Goal: Information Seeking & Learning: Learn about a topic

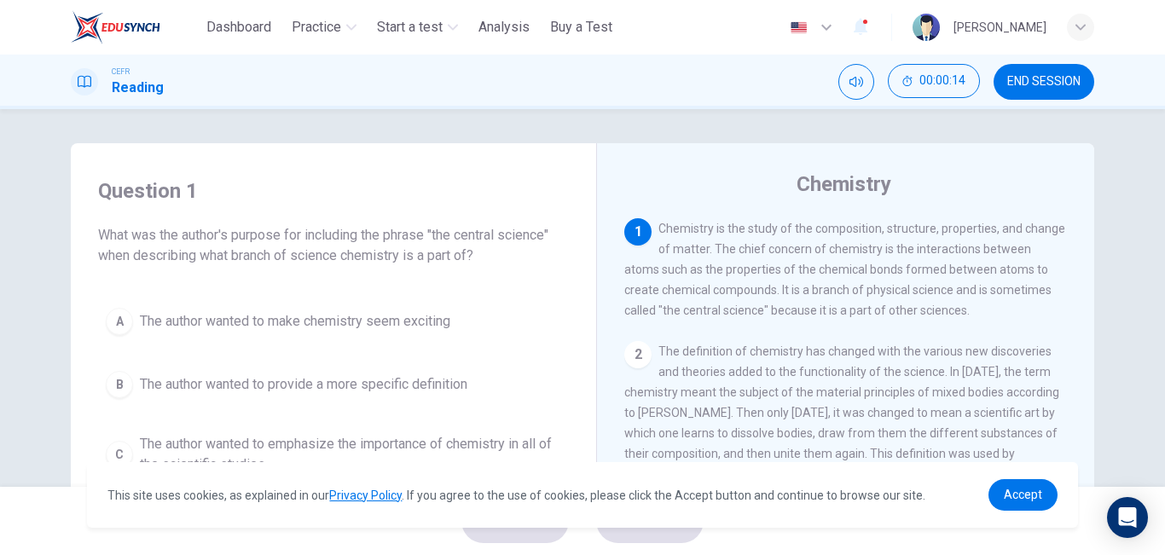
click at [1032, 80] on span "END SESSION" at bounding box center [1043, 82] width 73 height 14
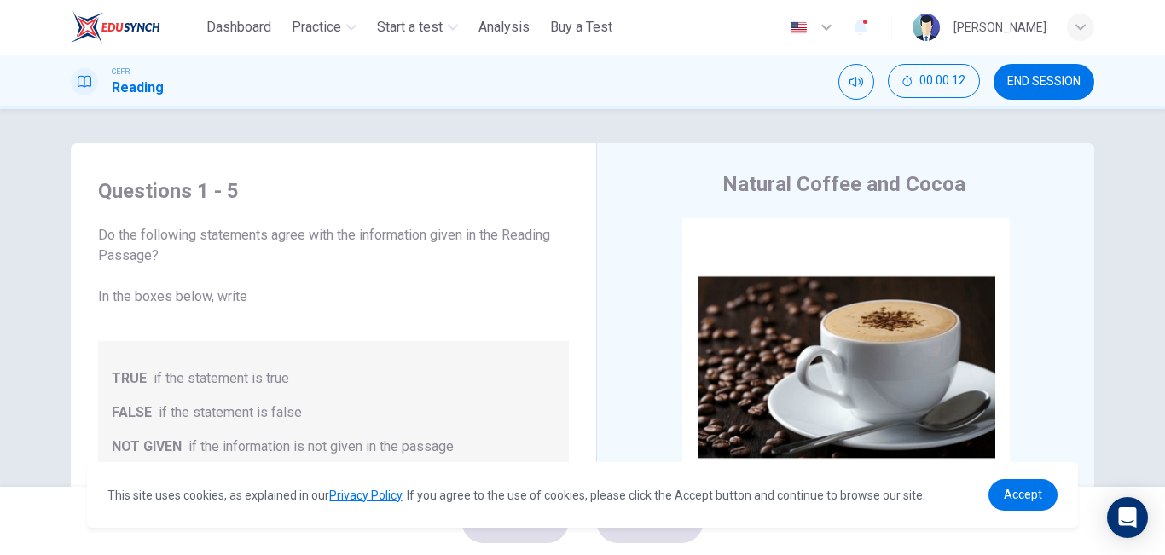
click at [1133, 144] on div "Questions 1 - 5 Do the following statements agree with the information given in…" at bounding box center [582, 298] width 1165 height 378
click at [1125, 213] on div "Questions 1 - 5 Do the following statements agree with the information given in…" at bounding box center [582, 298] width 1165 height 378
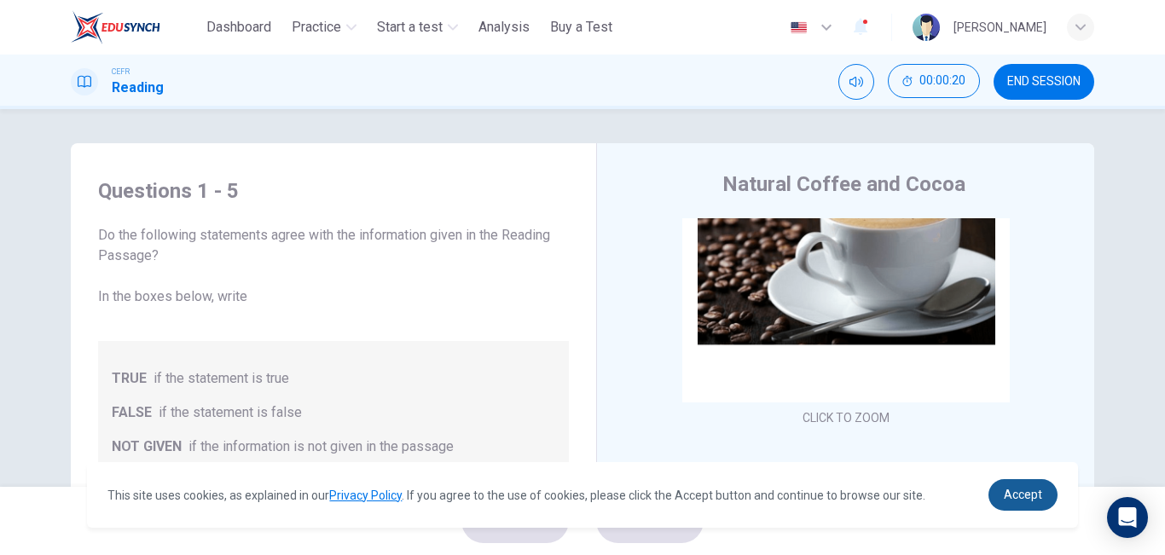
click at [1029, 494] on span "Accept" at bounding box center [1023, 495] width 38 height 14
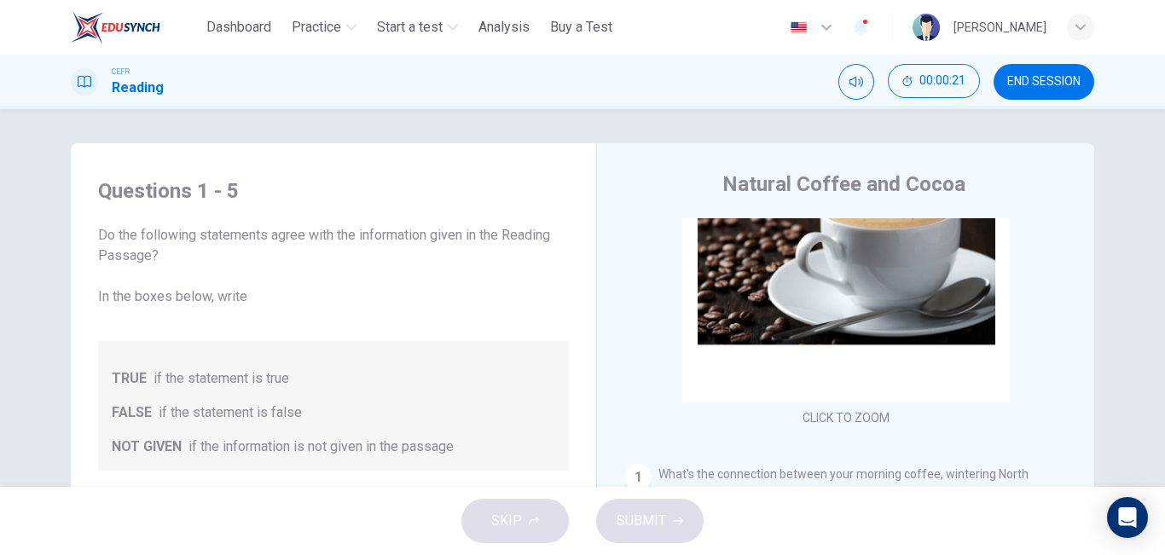
click at [1120, 296] on div "Questions 1 - 5 Do the following statements agree with the information given in…" at bounding box center [582, 298] width 1165 height 378
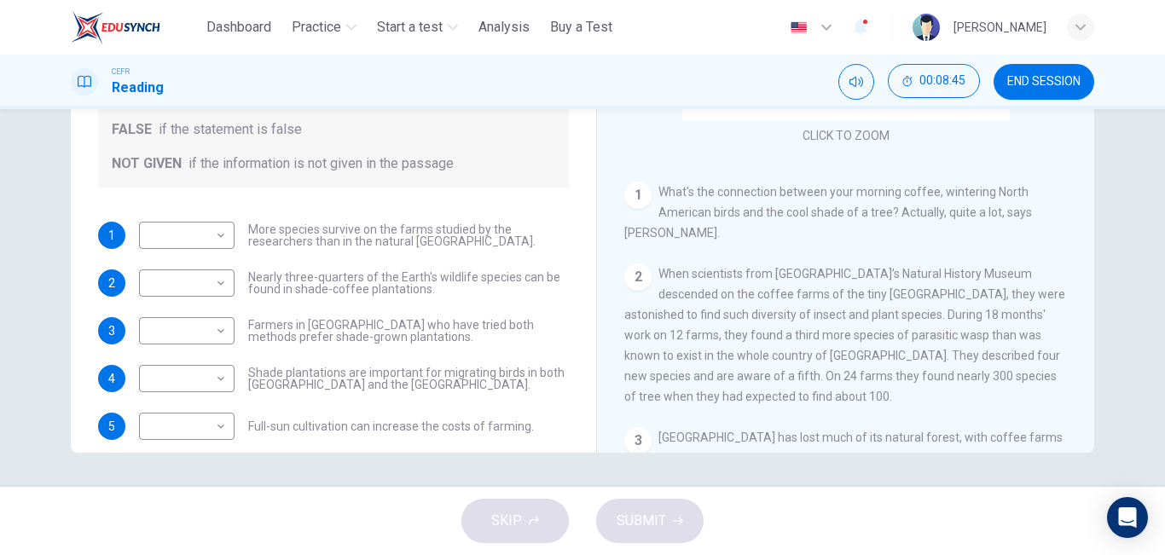
scroll to position [185, 0]
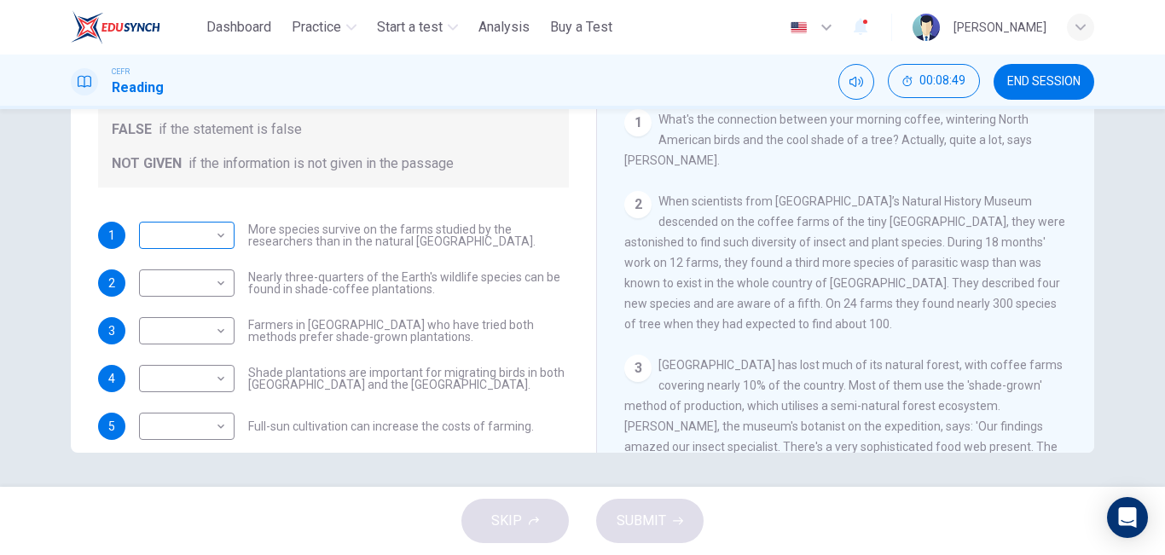
click at [206, 239] on body "This site uses cookies, as explained in our Privacy Policy . If you agree to th…" at bounding box center [582, 277] width 1165 height 555
click at [200, 268] on li "TRUE" at bounding box center [185, 262] width 96 height 27
type input "****"
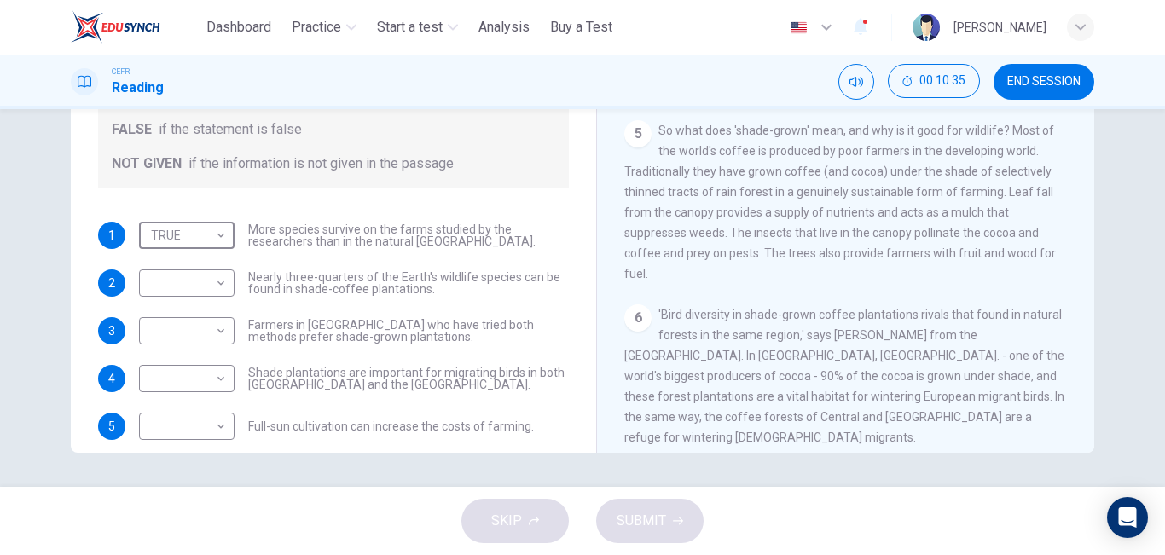
scroll to position [707, 0]
click at [201, 280] on body "This site uses cookies, as explained in our Privacy Policy . If you agree to th…" at bounding box center [582, 277] width 1165 height 555
click at [198, 360] on li "NOT GIVEN" at bounding box center [185, 364] width 96 height 27
type input "*********"
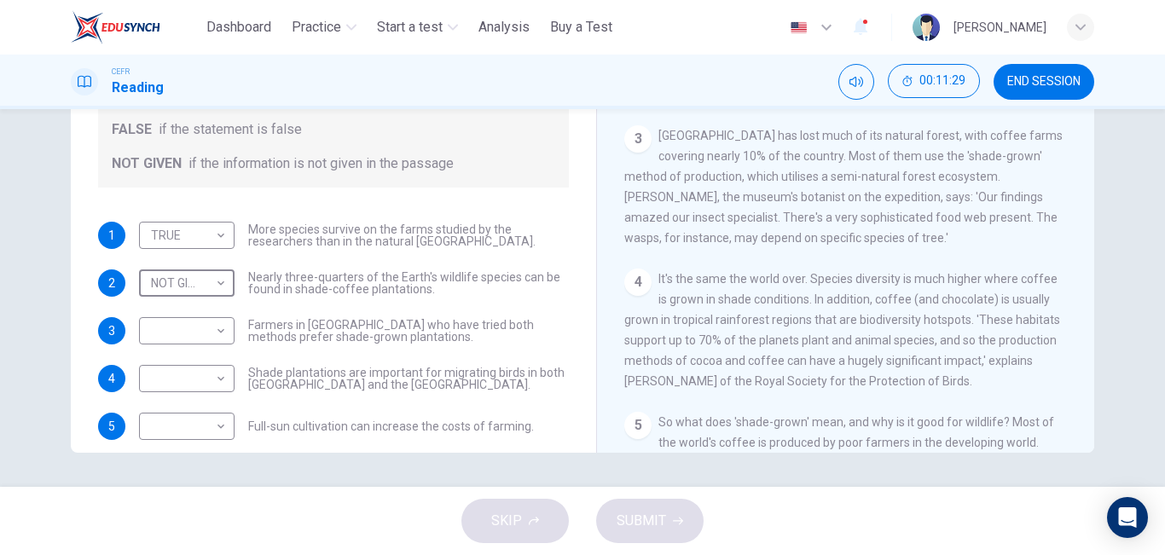
scroll to position [416, 0]
click at [203, 327] on body "This site uses cookies, as explained in our Privacy Policy . If you agree to th…" at bounding box center [582, 277] width 1165 height 555
click at [206, 410] on li "NOT GIVEN" at bounding box center [185, 412] width 96 height 27
type input "*********"
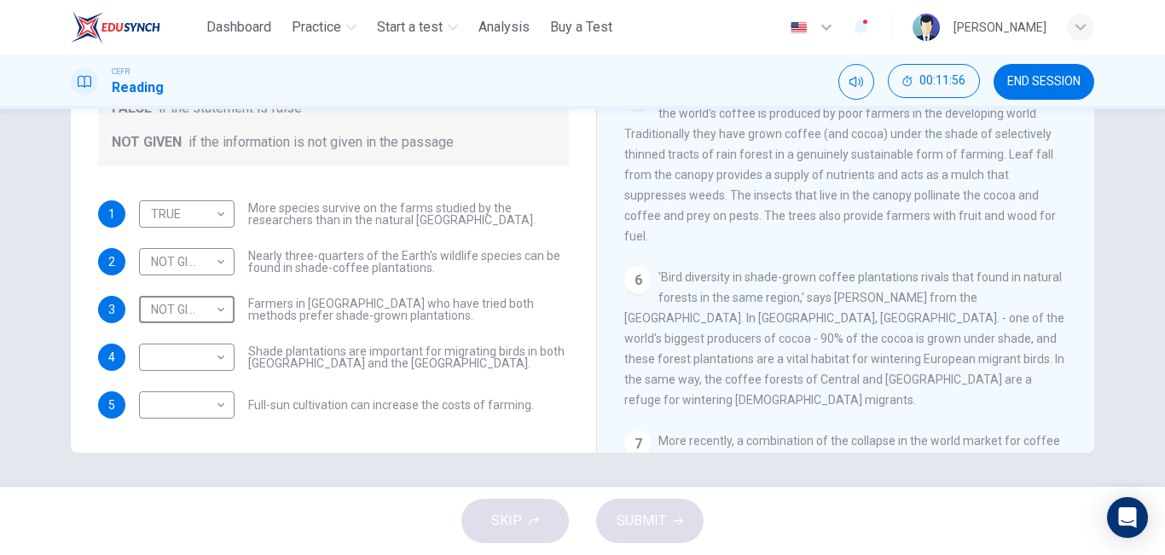
scroll to position [745, 0]
click at [205, 358] on body "This site uses cookies, as explained in our Privacy Policy . If you agree to th…" at bounding box center [582, 277] width 1165 height 555
click at [198, 376] on li "TRUE" at bounding box center [185, 384] width 96 height 27
type input "****"
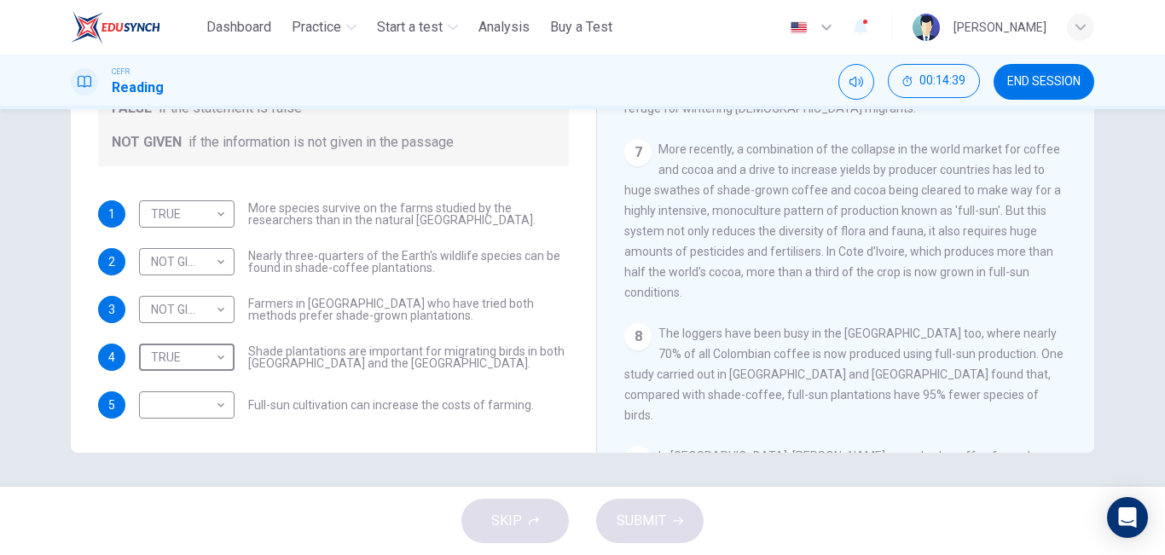
scroll to position [1036, 0]
click at [207, 417] on body "This site uses cookies, as explained in our Privacy Policy . If you agree to th…" at bounding box center [582, 277] width 1165 height 555
click at [213, 486] on li "NOT GIVEN" at bounding box center [185, 486] width 96 height 27
type input "*********"
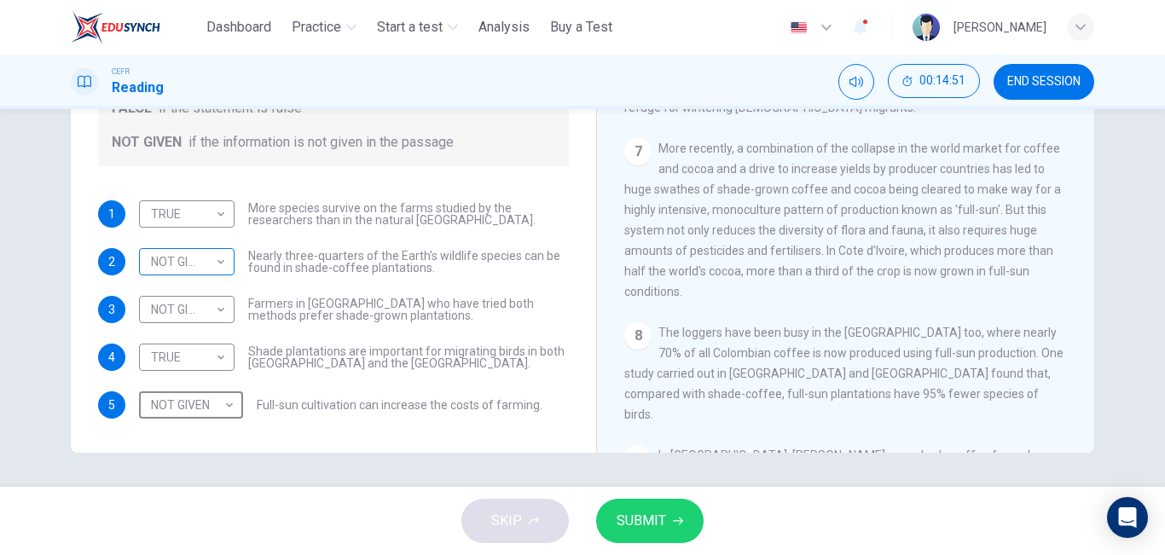
click at [186, 256] on body "This site uses cookies, as explained in our Privacy Policy . If you agree to th…" at bounding box center [582, 277] width 1165 height 555
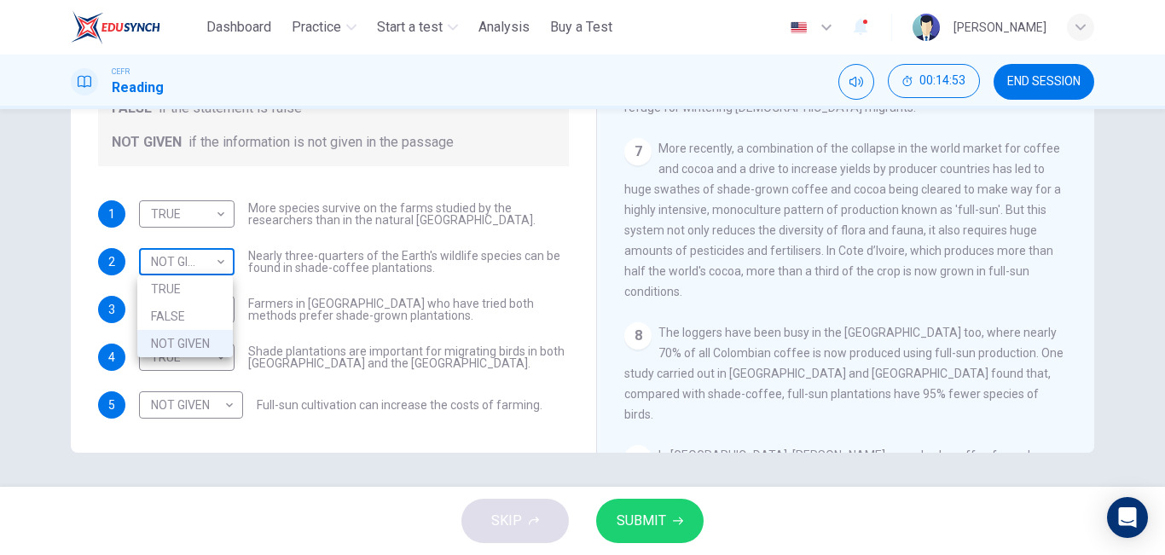
click at [186, 256] on div at bounding box center [582, 277] width 1165 height 555
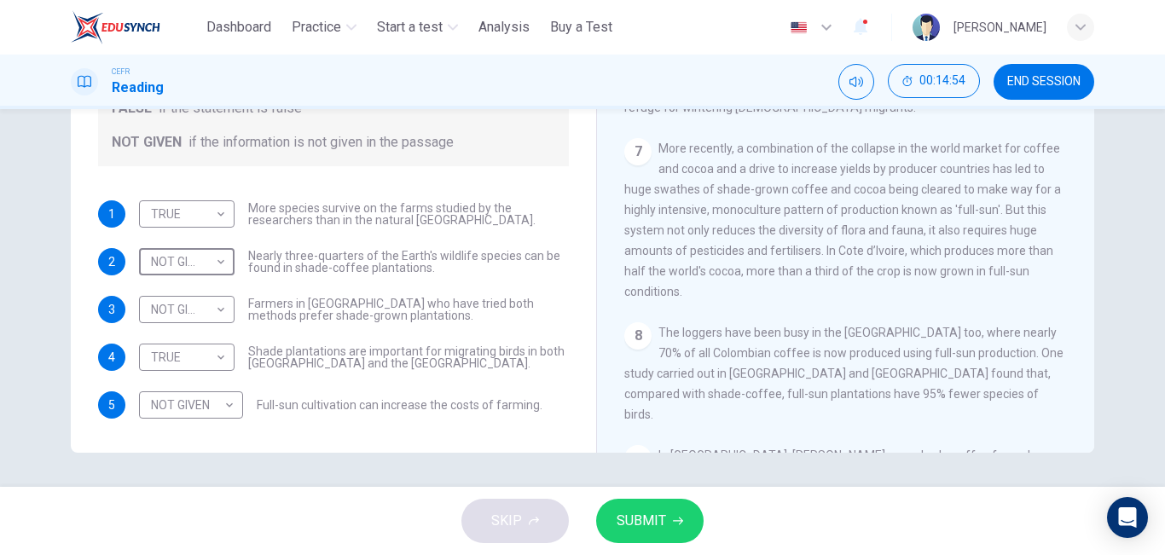
click at [648, 506] on button "SUBMIT" at bounding box center [649, 521] width 107 height 44
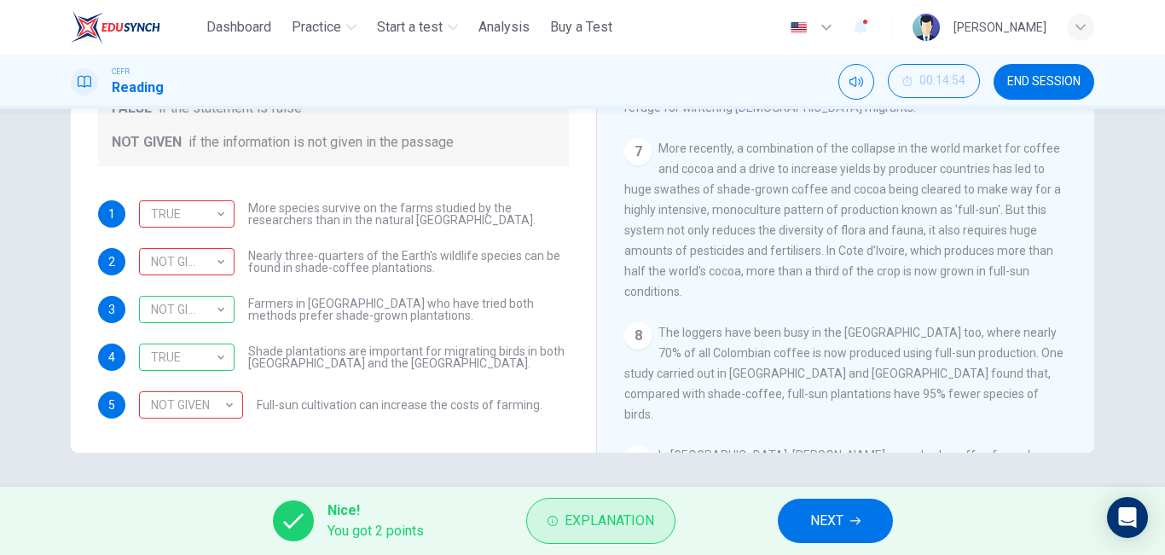
click at [583, 531] on span "Explanation" at bounding box center [610, 521] width 90 height 24
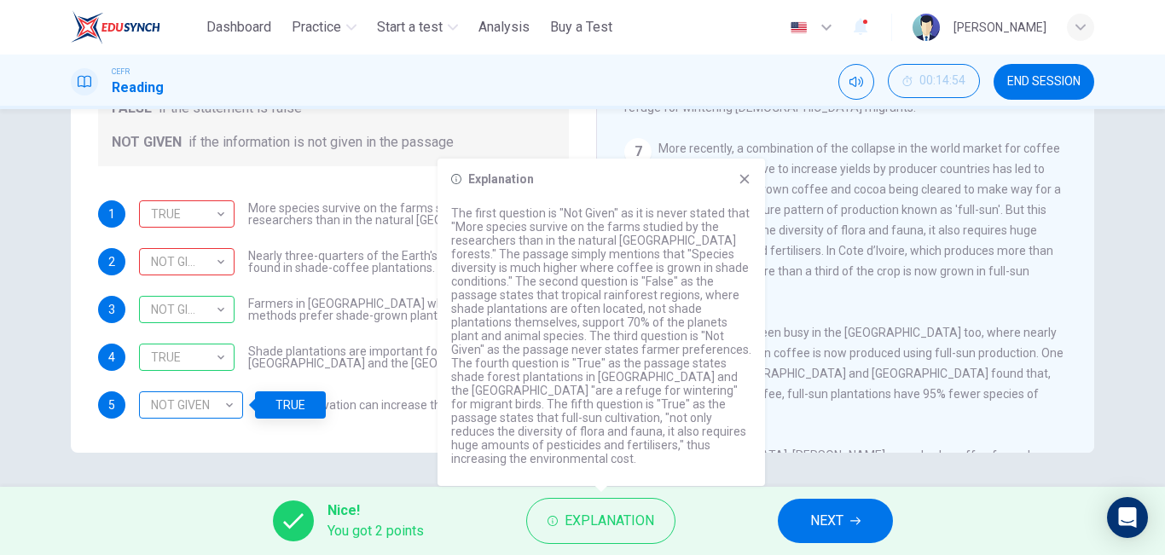
click at [217, 426] on div "NOT GIVEN" at bounding box center [188, 405] width 98 height 49
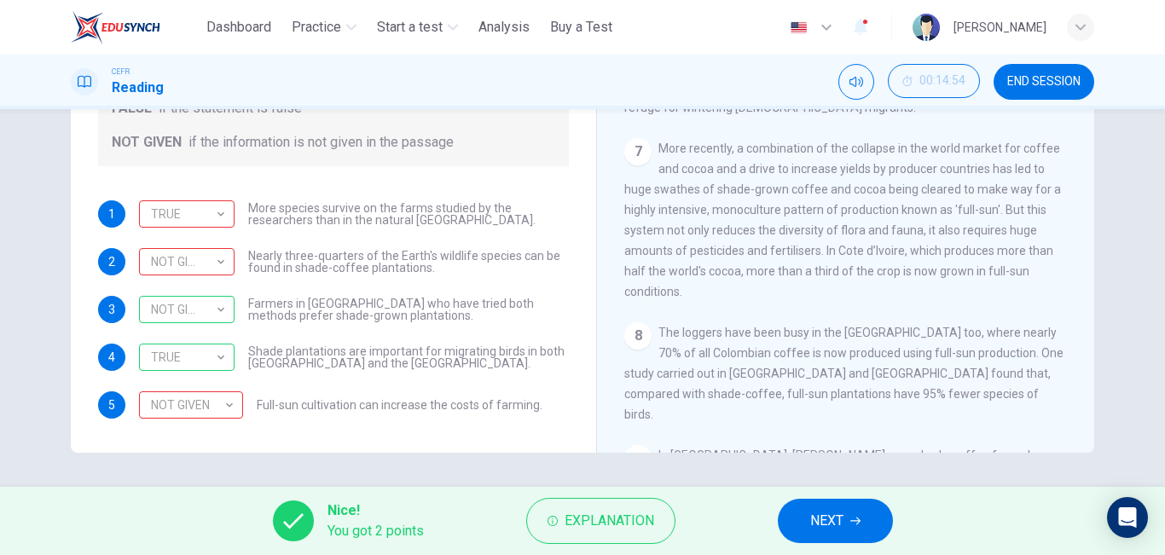
click at [821, 509] on span "NEXT" at bounding box center [826, 521] width 33 height 24
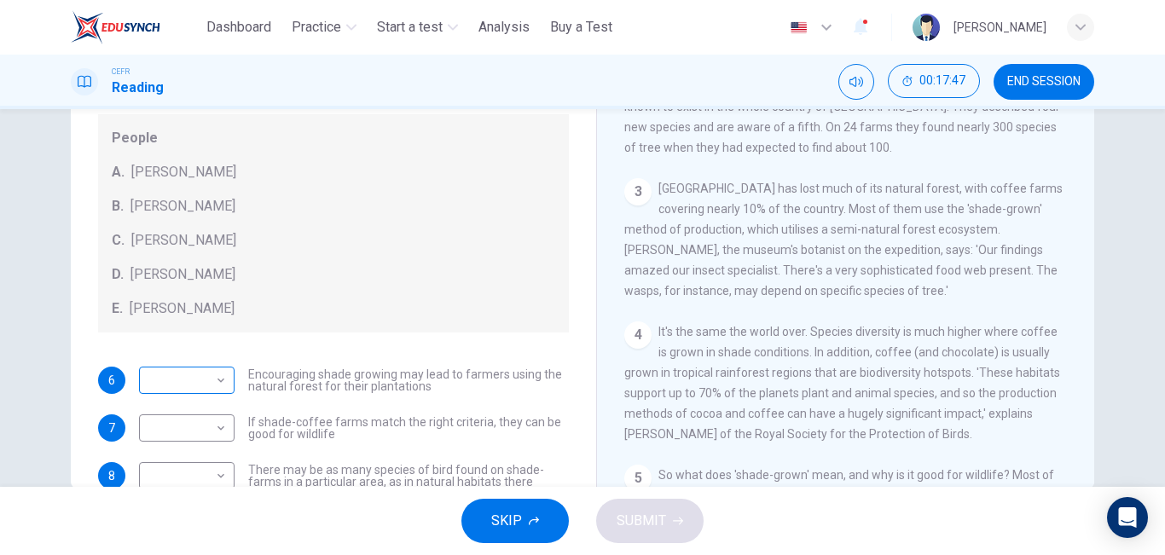
scroll to position [21, 0]
click at [194, 385] on body "This site uses cookies, as explained in our Privacy Policy . If you agree to th…" at bounding box center [582, 277] width 1165 height 555
click at [188, 405] on li "A" at bounding box center [185, 406] width 96 height 27
type input "*"
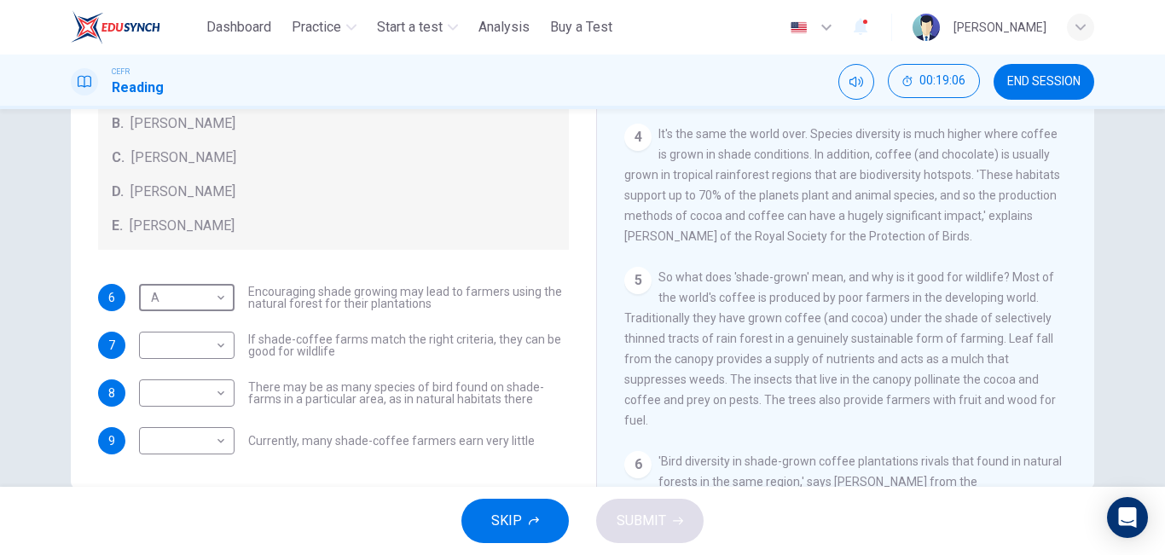
scroll to position [577, 0]
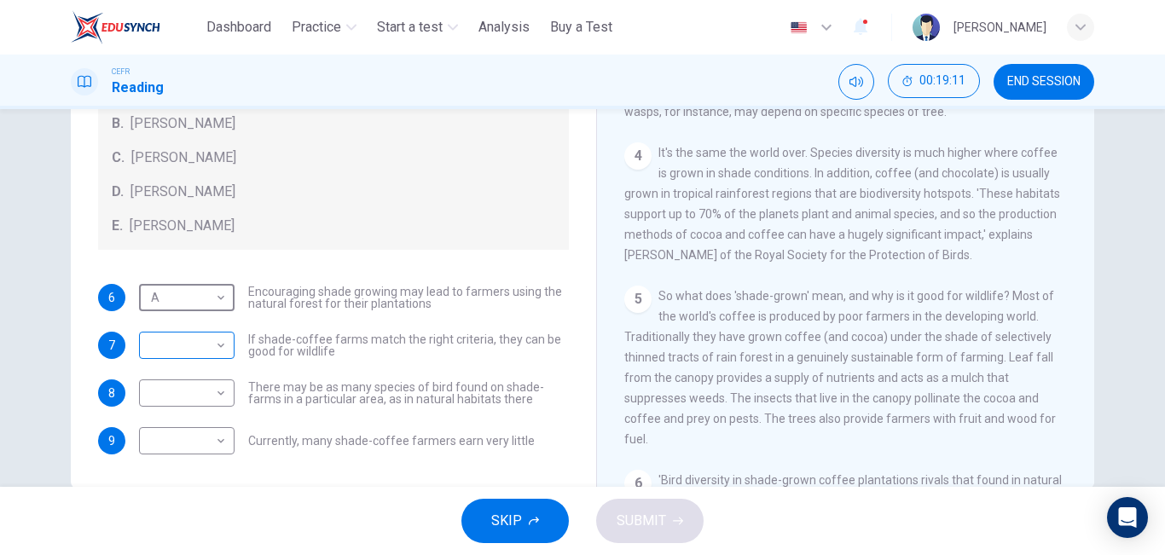
click at [196, 345] on body "This site uses cookies, as explained in our Privacy Policy . If you agree to th…" at bounding box center [582, 277] width 1165 height 555
click at [188, 398] on li "B" at bounding box center [185, 399] width 96 height 27
type input "*"
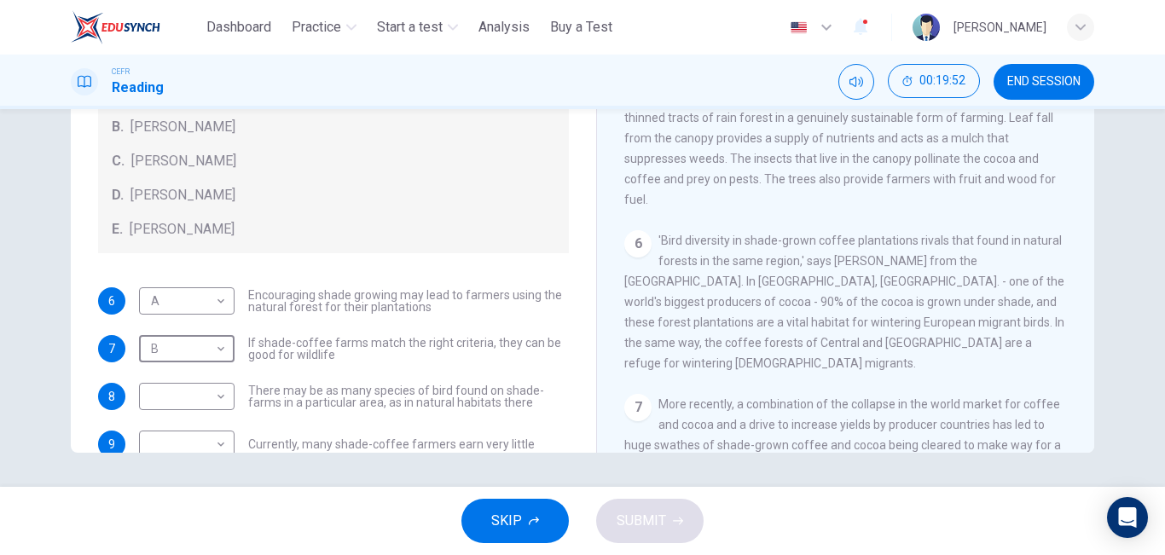
scroll to position [103, 0]
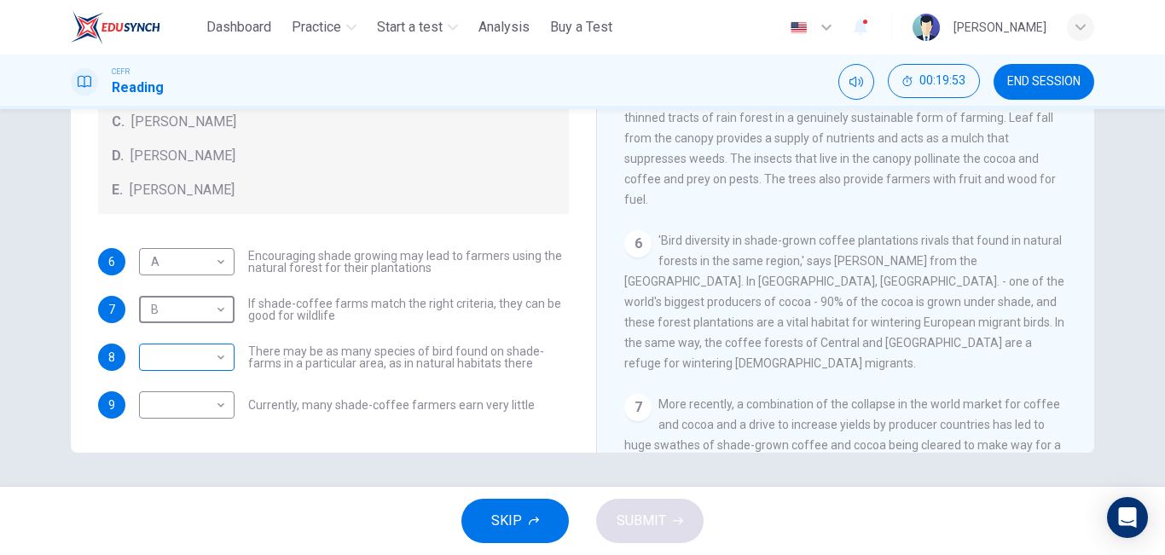
click at [189, 363] on body "This site uses cookies, as explained in our Privacy Policy . If you agree to th…" at bounding box center [582, 277] width 1165 height 555
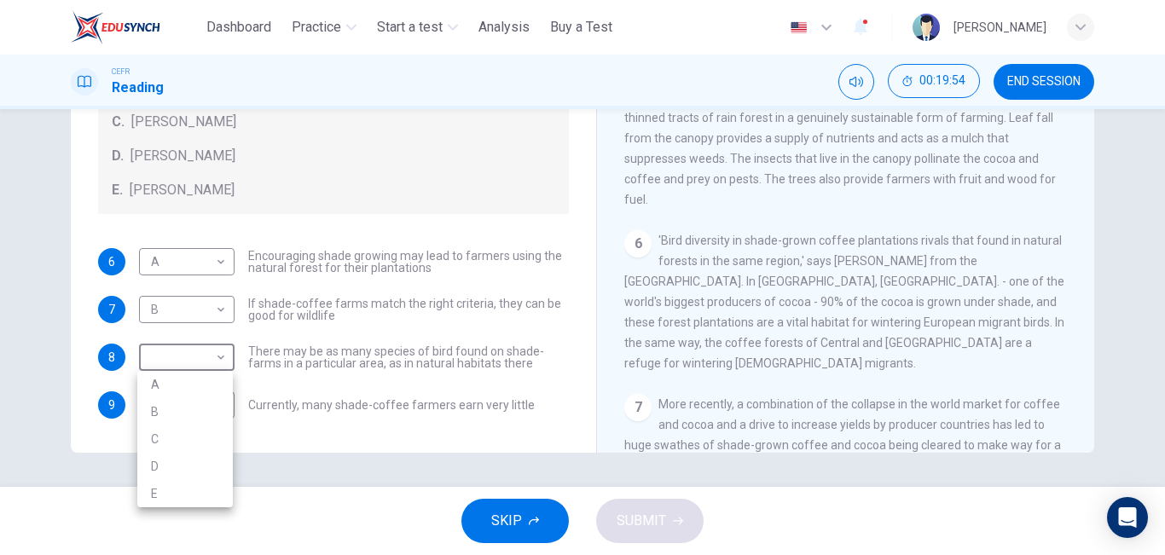
click at [178, 443] on li "C" at bounding box center [185, 439] width 96 height 27
type input "*"
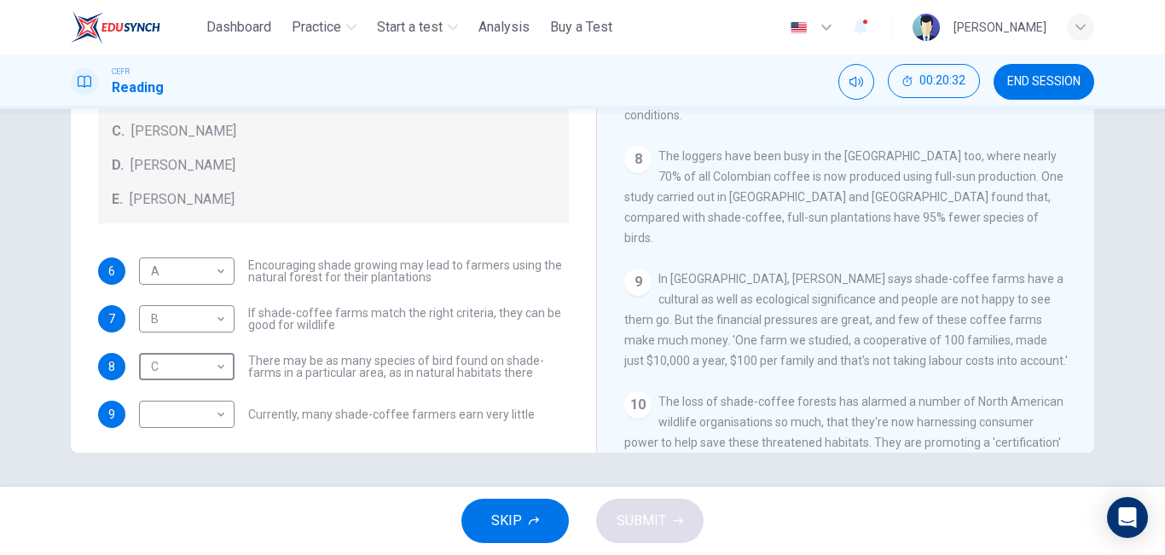
scroll to position [99, 0]
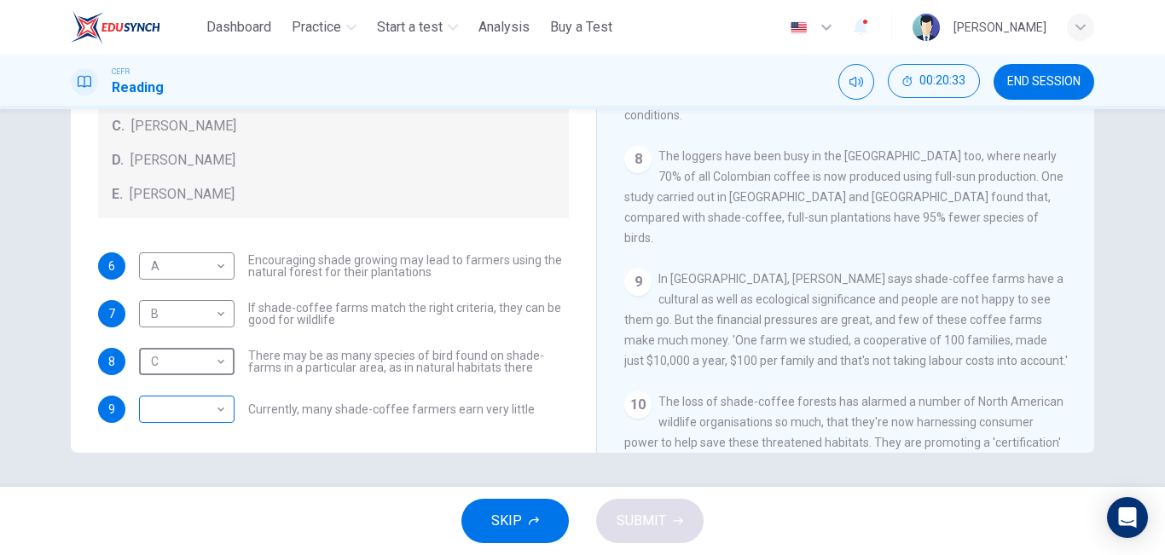
click at [194, 405] on body "This site uses cookies, as explained in our Privacy Policy . If you agree to th…" at bounding box center [582, 277] width 1165 height 555
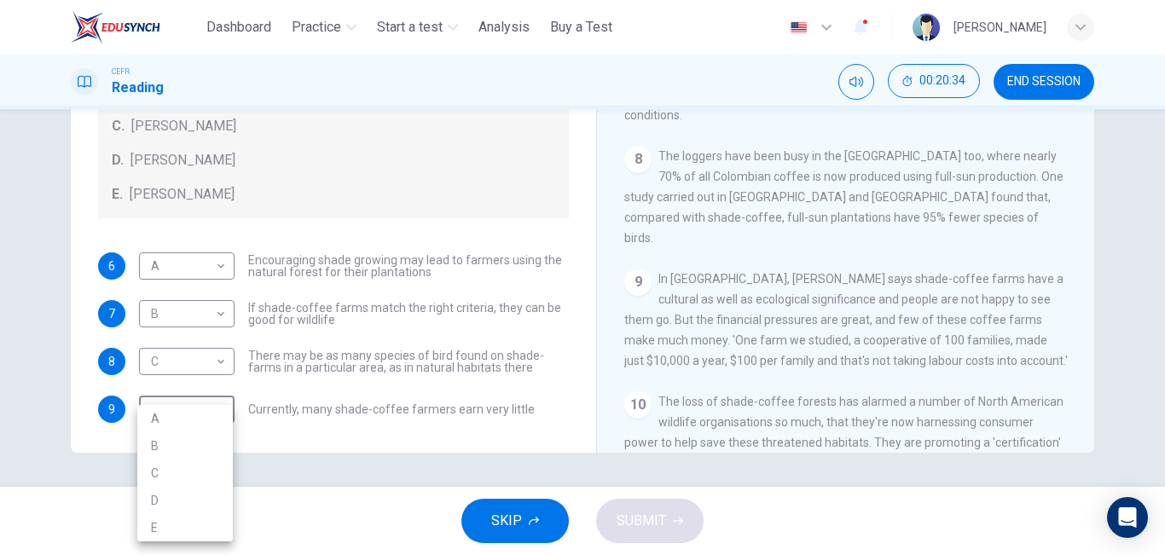
click at [176, 420] on li "A" at bounding box center [185, 418] width 96 height 27
type input "*"
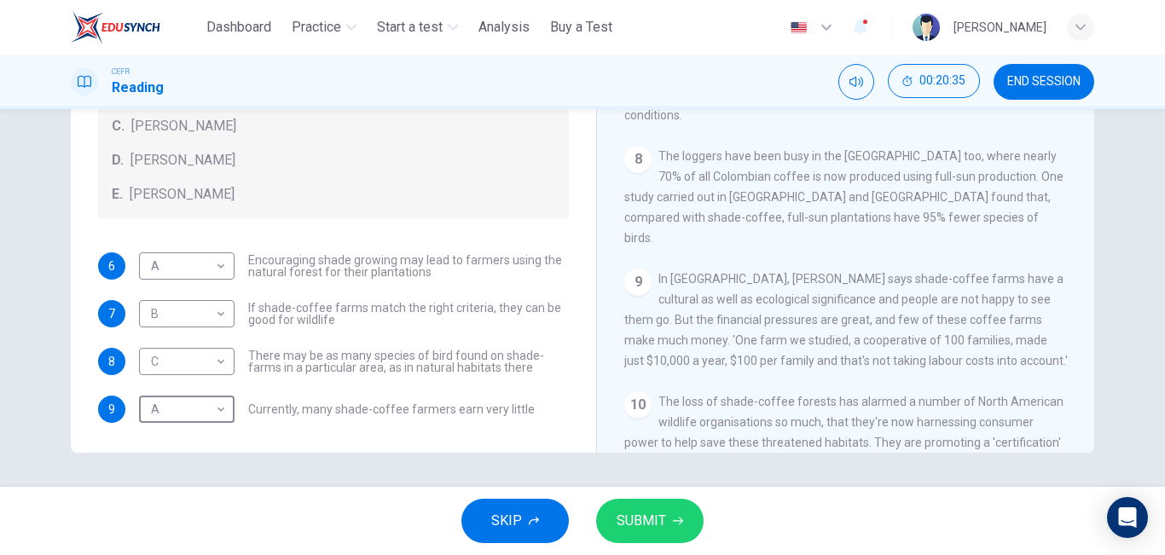
click at [624, 506] on button "SUBMIT" at bounding box center [649, 521] width 107 height 44
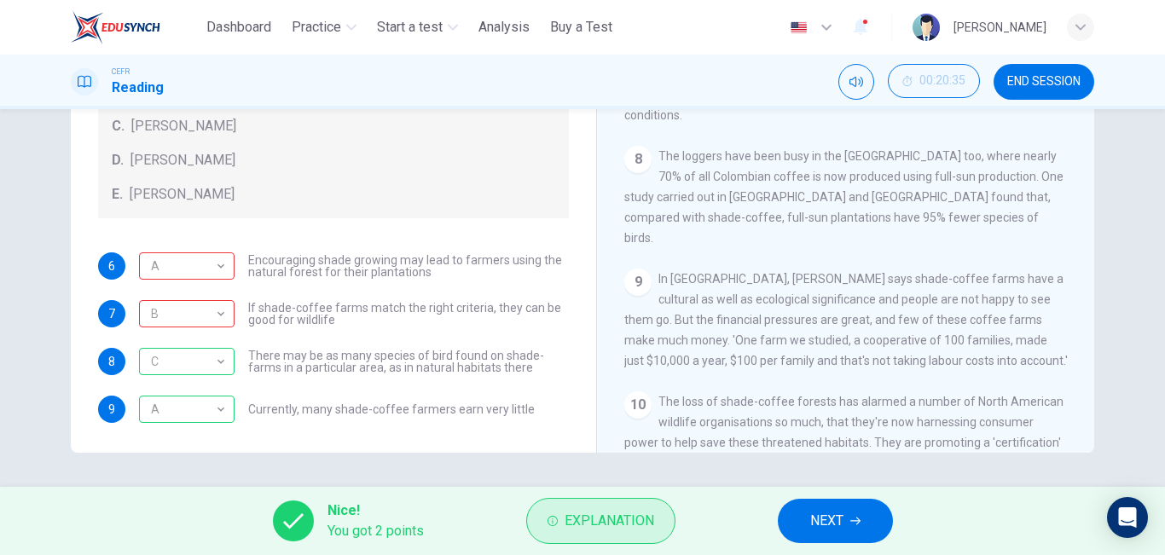
click at [580, 524] on span "Explanation" at bounding box center [610, 521] width 90 height 24
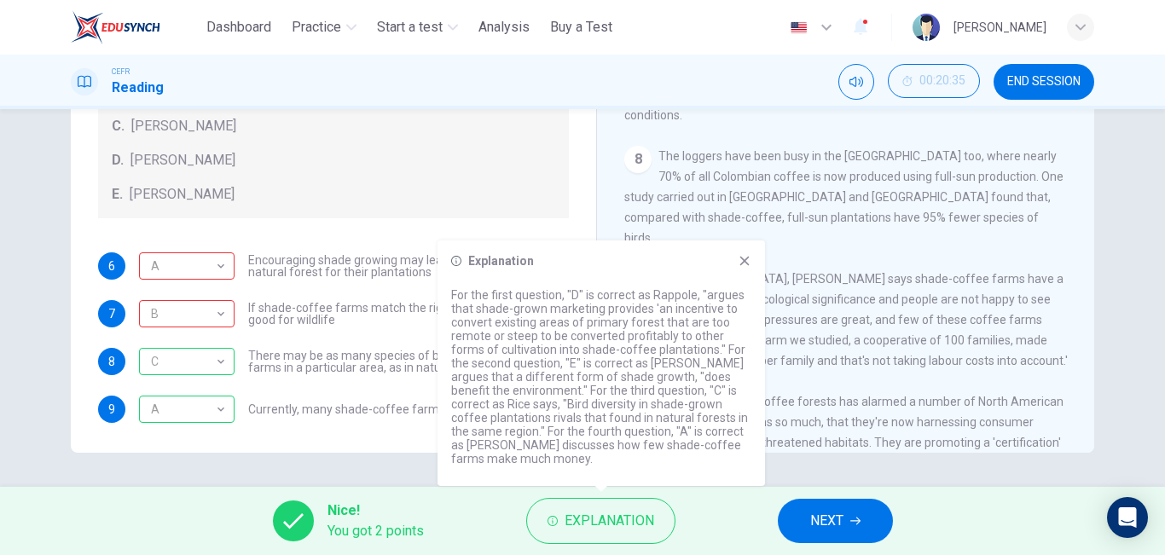
click at [930, 275] on span "In [GEOGRAPHIC_DATA], [PERSON_NAME] says shade-coffee farms have a cultural as …" at bounding box center [845, 320] width 443 height 96
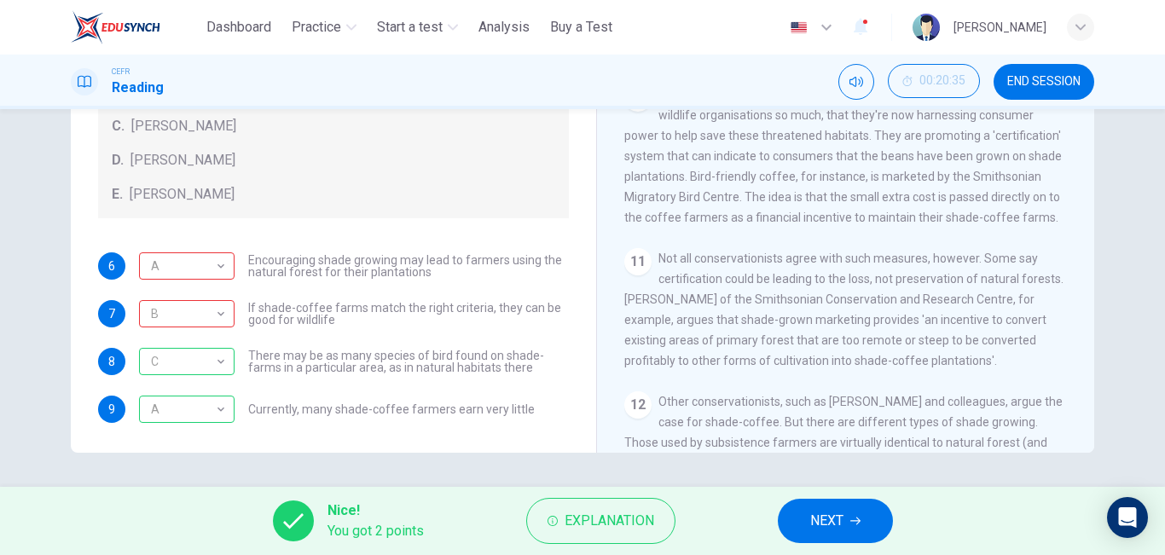
scroll to position [1540, 0]
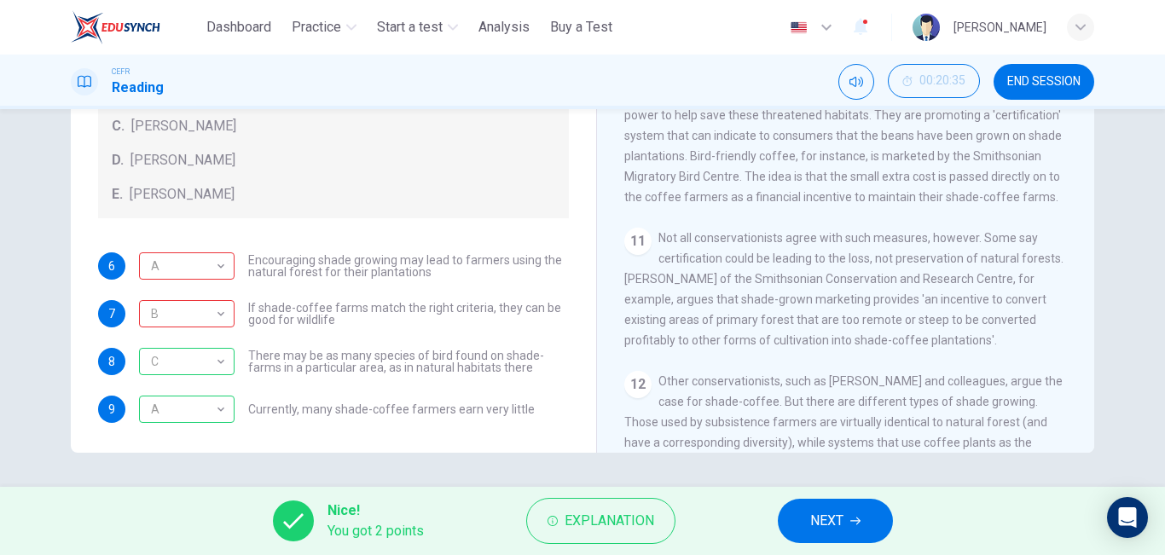
click at [831, 514] on span "NEXT" at bounding box center [826, 521] width 33 height 24
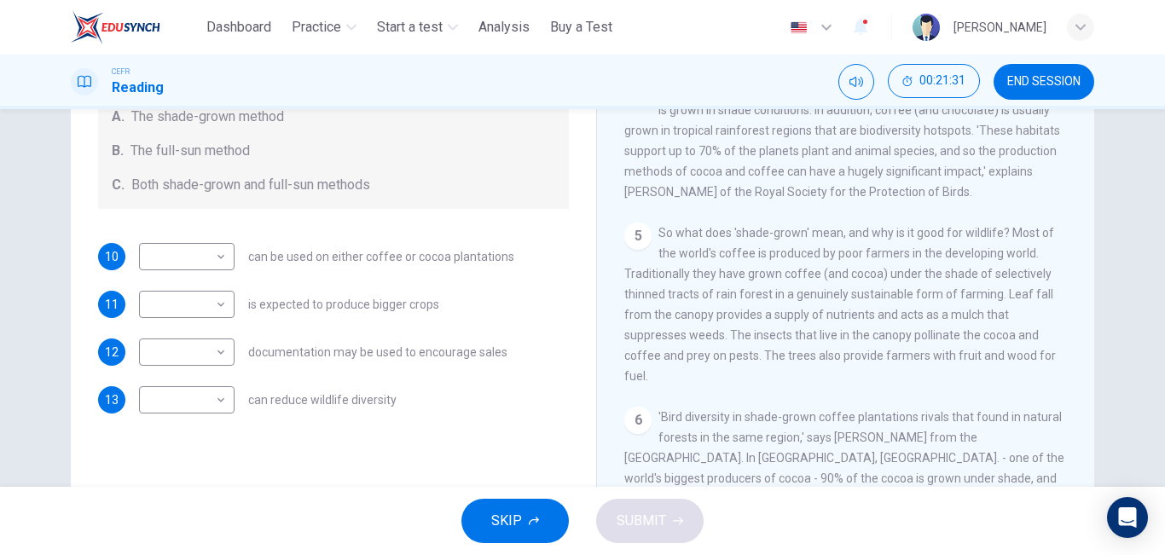
scroll to position [646, 0]
click at [195, 252] on body "This site uses cookies, as explained in our Privacy Policy . If you agree to th…" at bounding box center [582, 277] width 1165 height 555
click at [192, 279] on li "A" at bounding box center [185, 283] width 96 height 27
type input "*"
click at [216, 310] on body "This site uses cookies, as explained in our Privacy Policy . If you agree to th…" at bounding box center [582, 277] width 1165 height 555
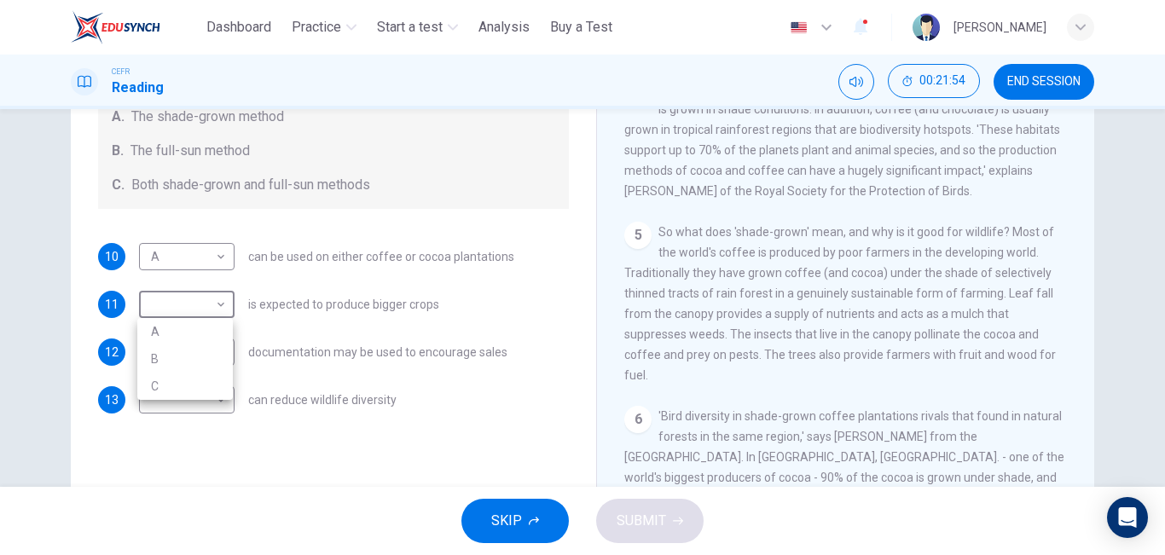
click at [203, 333] on li "A" at bounding box center [185, 331] width 96 height 27
type input "*"
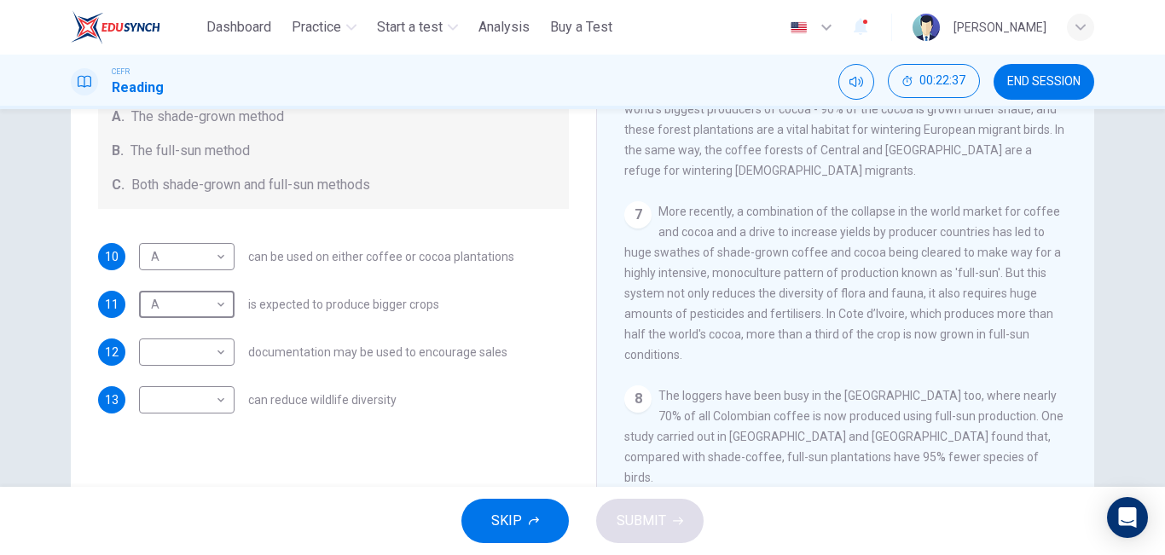
scroll to position [1013, 0]
click at [222, 406] on body "This site uses cookies, as explained in our Privacy Policy . If you agree to th…" at bounding box center [582, 277] width 1165 height 555
click at [201, 463] on li "B" at bounding box center [185, 454] width 96 height 27
type input "*"
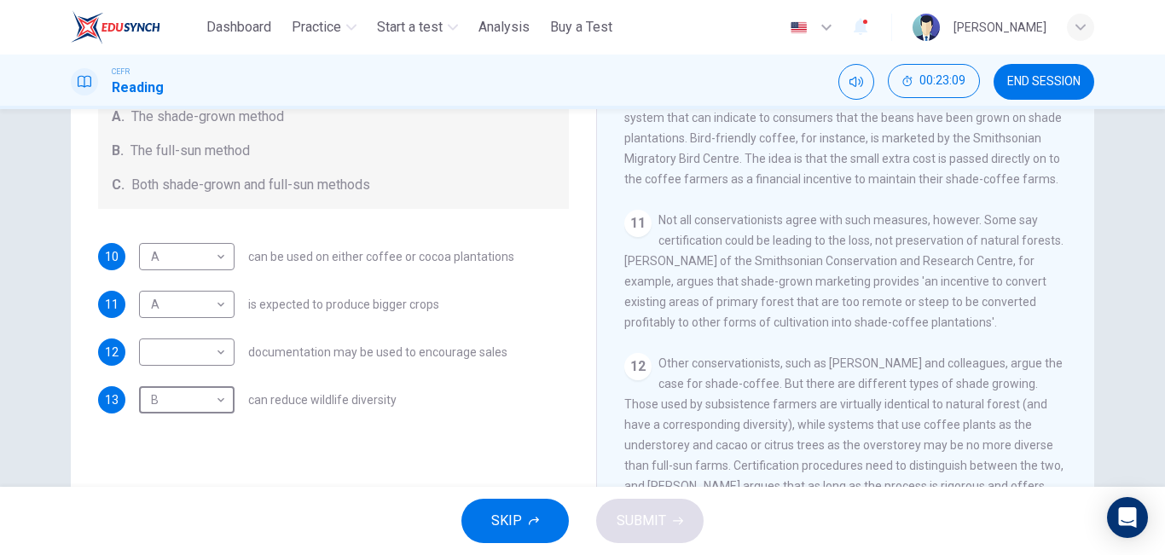
scroll to position [1602, 0]
click at [163, 345] on body "This site uses cookies, as explained in our Privacy Policy . If you agree to th…" at bounding box center [582, 277] width 1165 height 555
click at [179, 430] on li "C" at bounding box center [185, 433] width 96 height 27
type input "*"
click at [675, 524] on icon "button" at bounding box center [678, 521] width 10 height 10
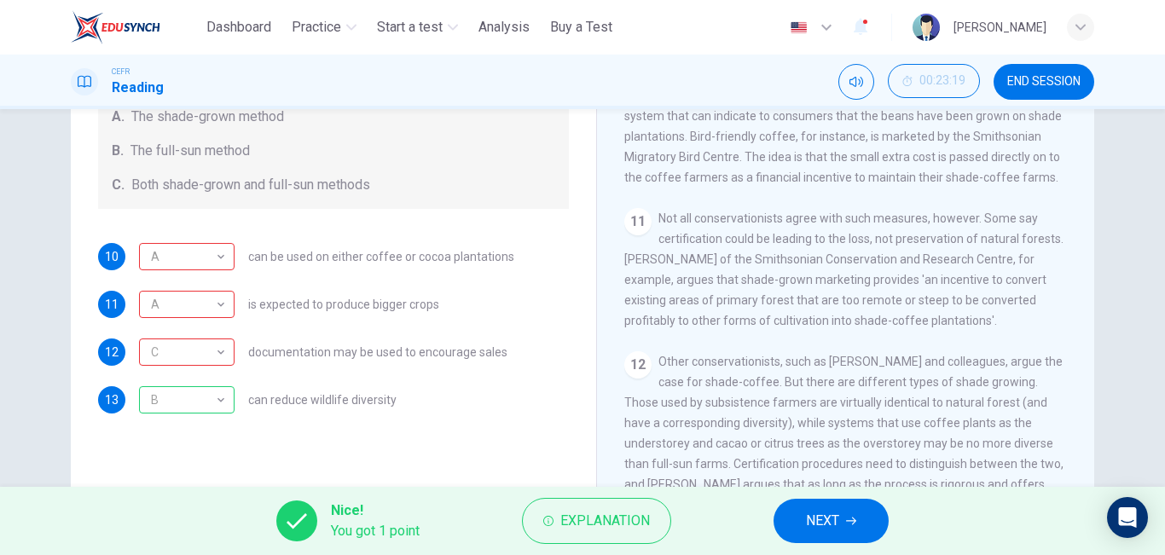
click at [802, 517] on button "NEXT" at bounding box center [831, 521] width 115 height 44
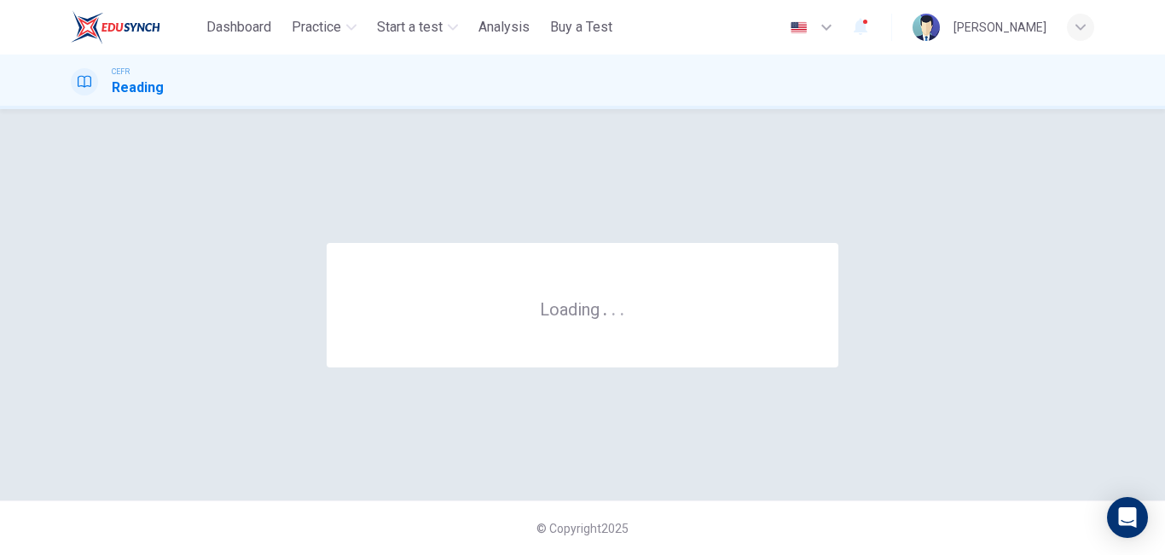
scroll to position [0, 0]
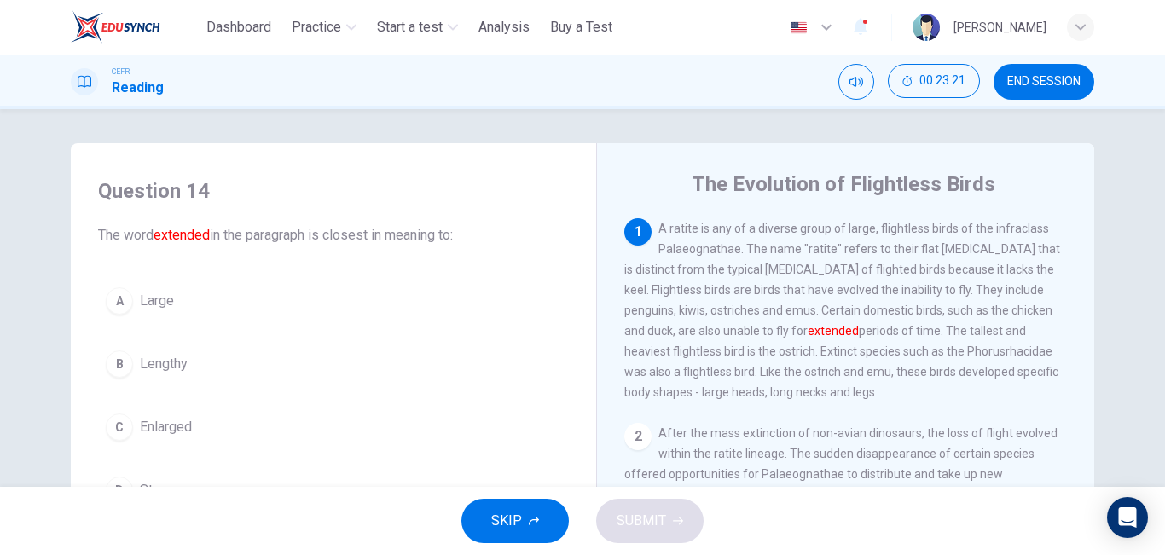
click at [1018, 78] on span "END SESSION" at bounding box center [1043, 82] width 73 height 14
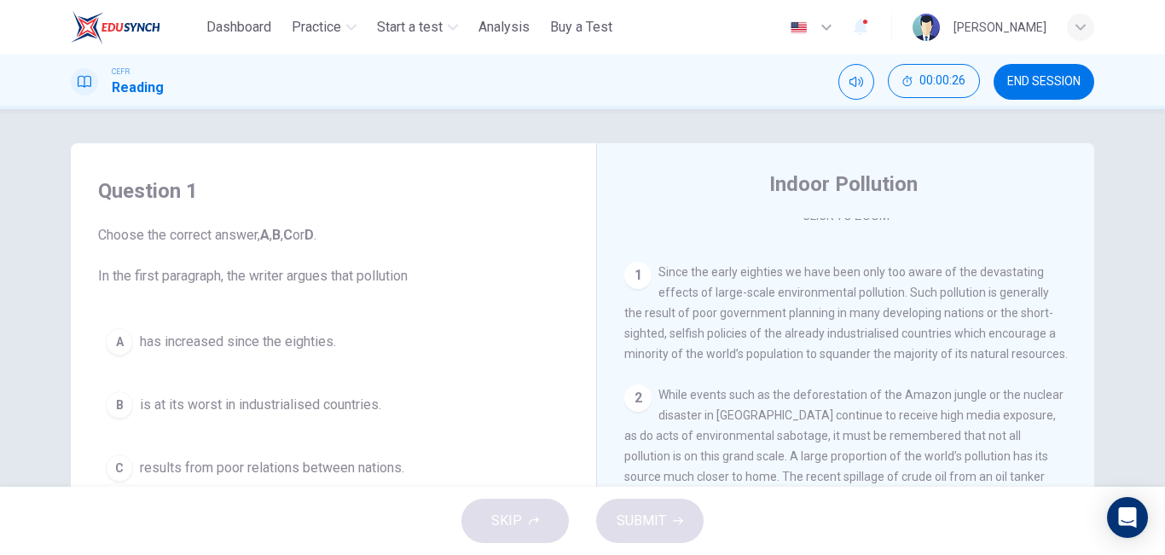
scroll to position [348, 0]
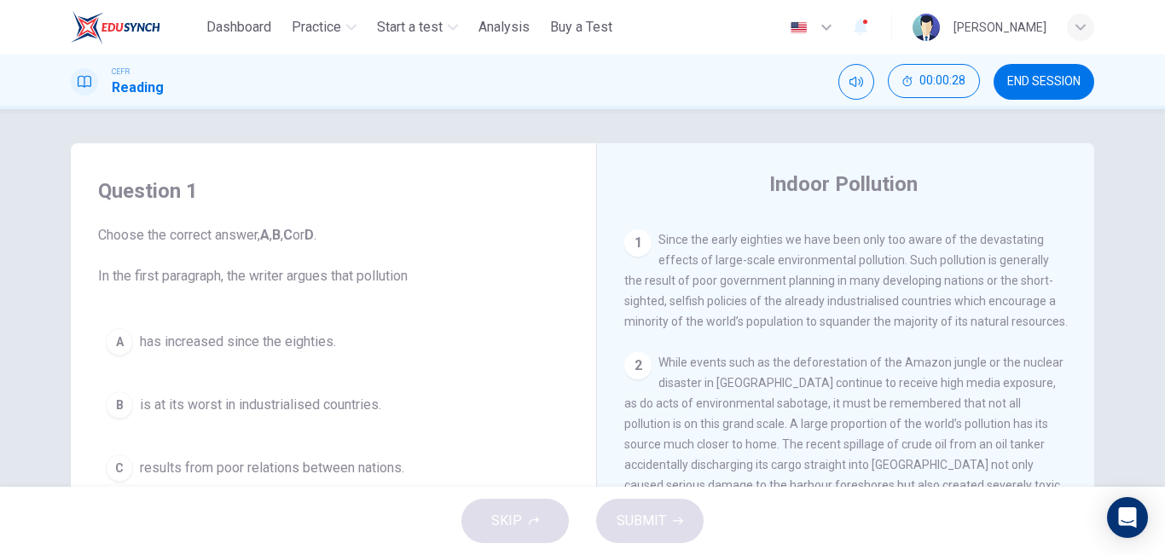
click at [1020, 75] on span "END SESSION" at bounding box center [1043, 82] width 73 height 14
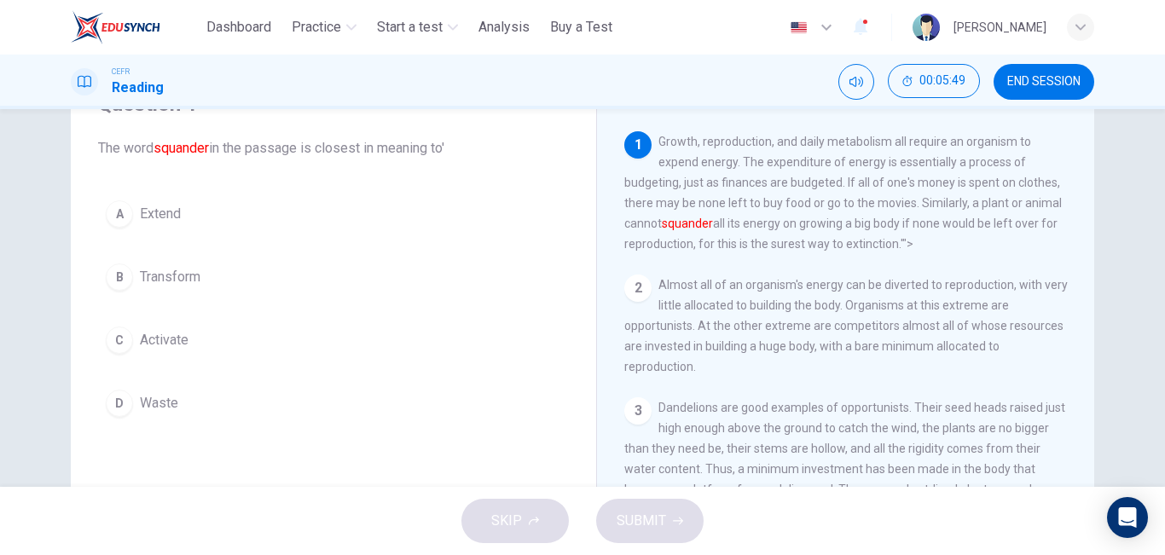
scroll to position [94, 0]
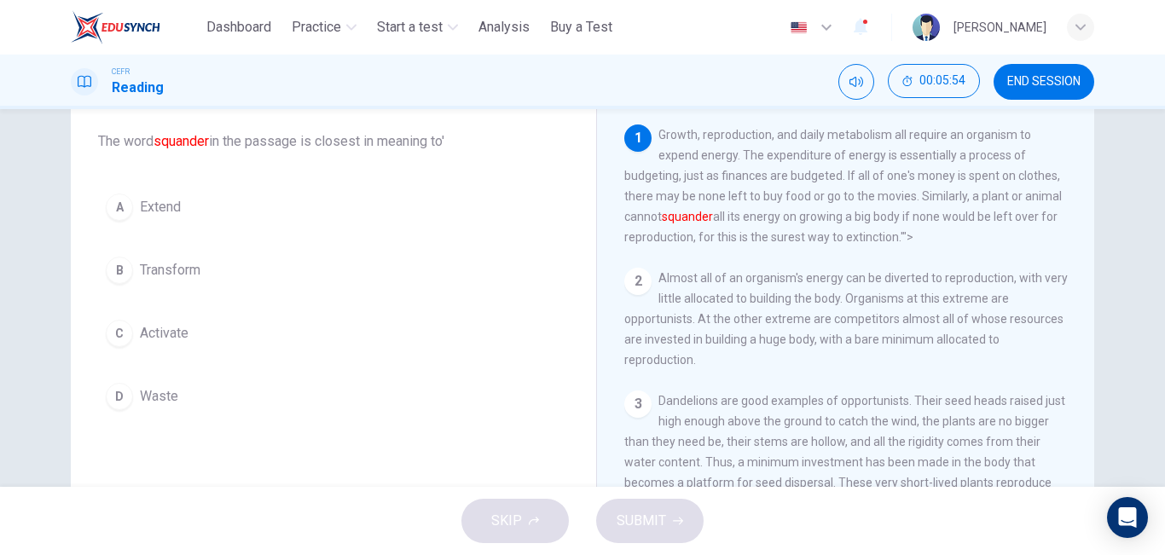
click at [140, 395] on span "Waste" at bounding box center [159, 396] width 38 height 20
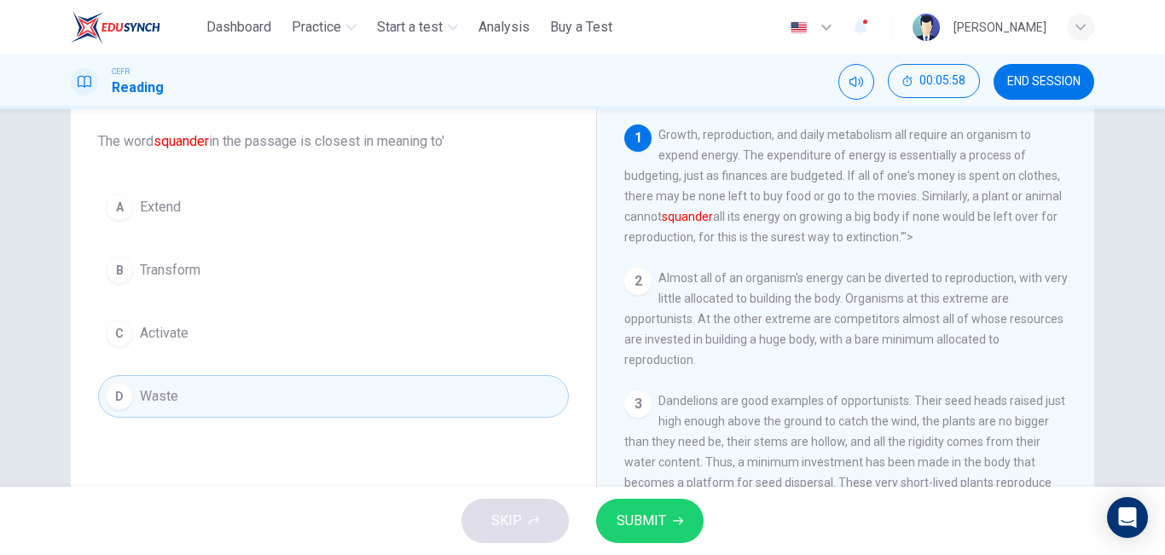
click at [673, 524] on icon "button" at bounding box center [678, 521] width 10 height 10
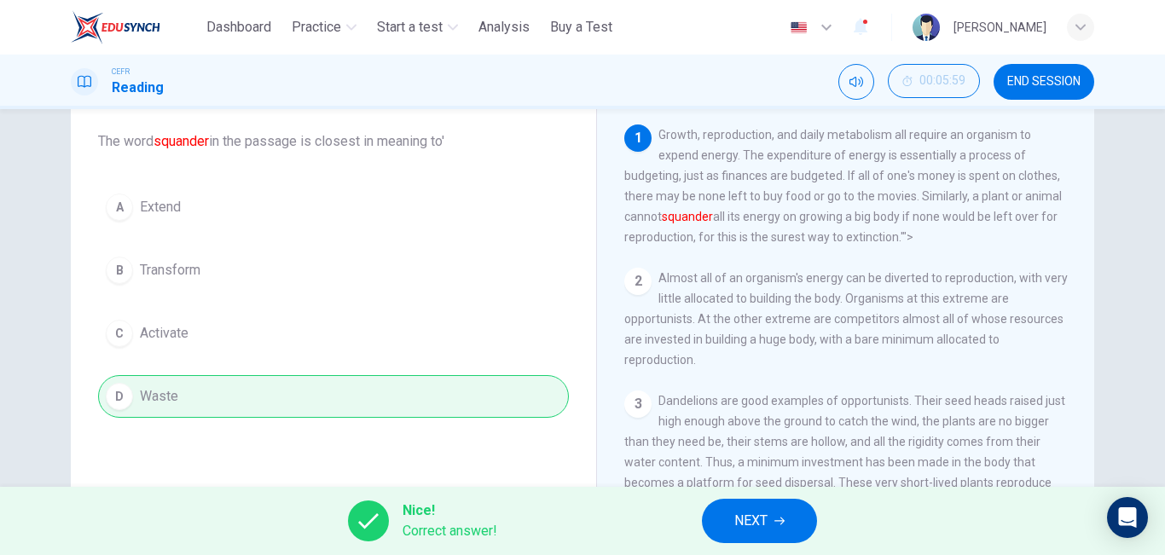
click at [744, 519] on span "NEXT" at bounding box center [750, 521] width 33 height 24
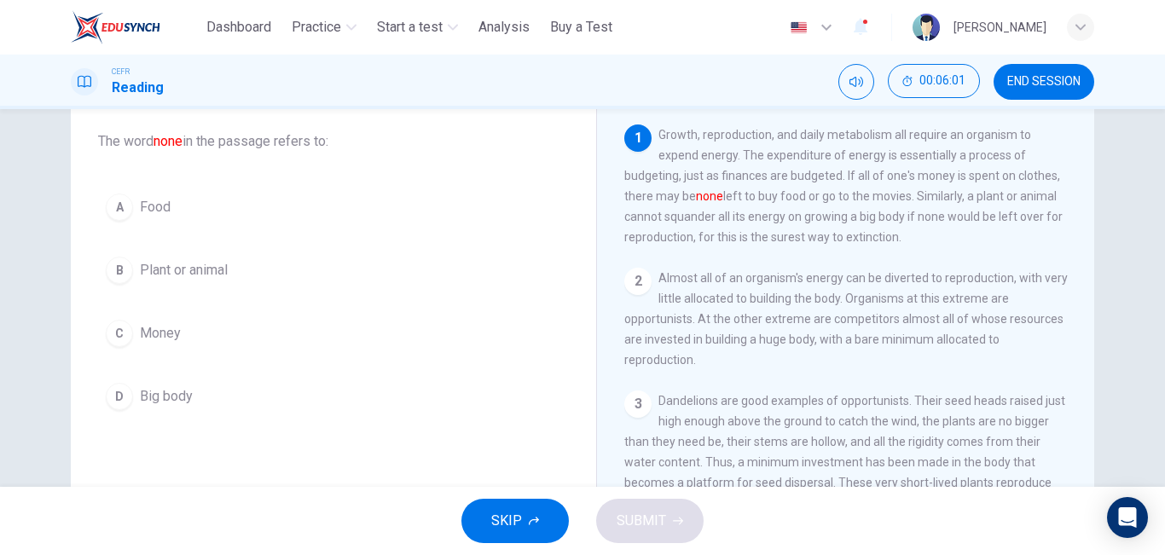
scroll to position [67, 0]
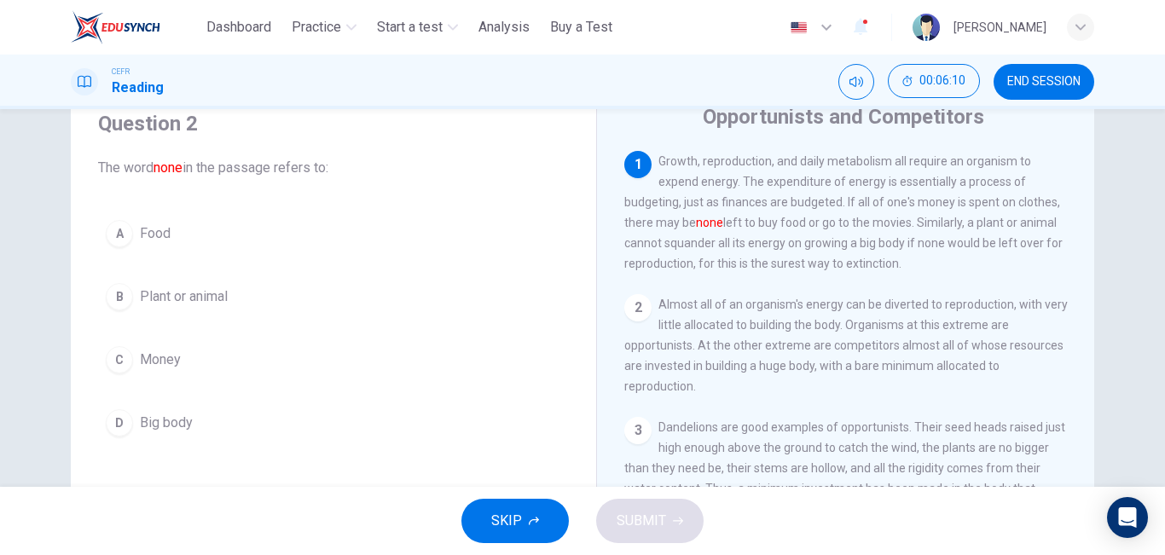
click at [162, 355] on span "Money" at bounding box center [160, 360] width 41 height 20
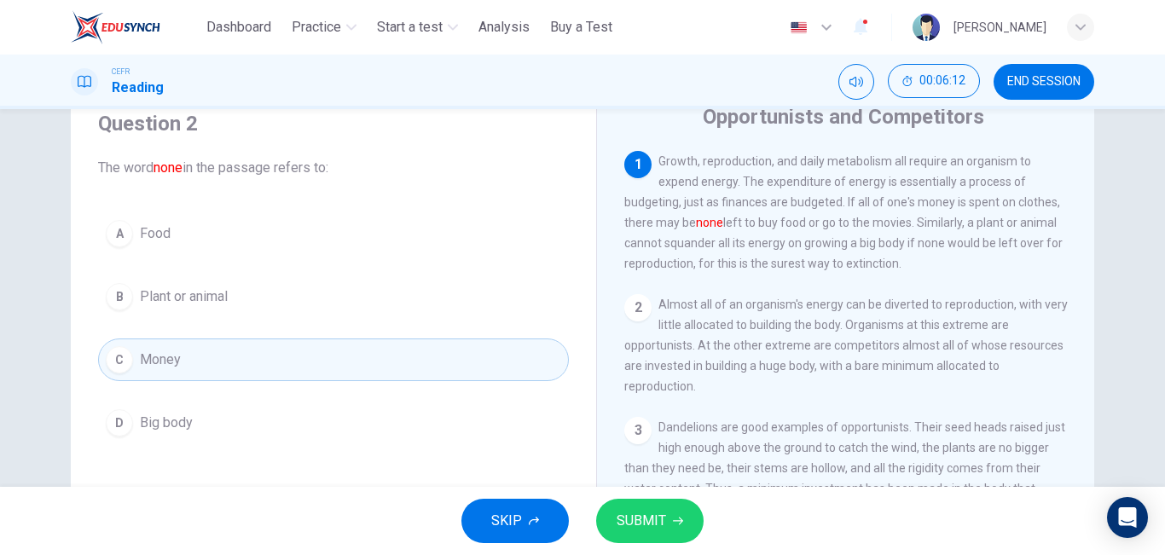
click at [629, 519] on span "SUBMIT" at bounding box center [641, 521] width 49 height 24
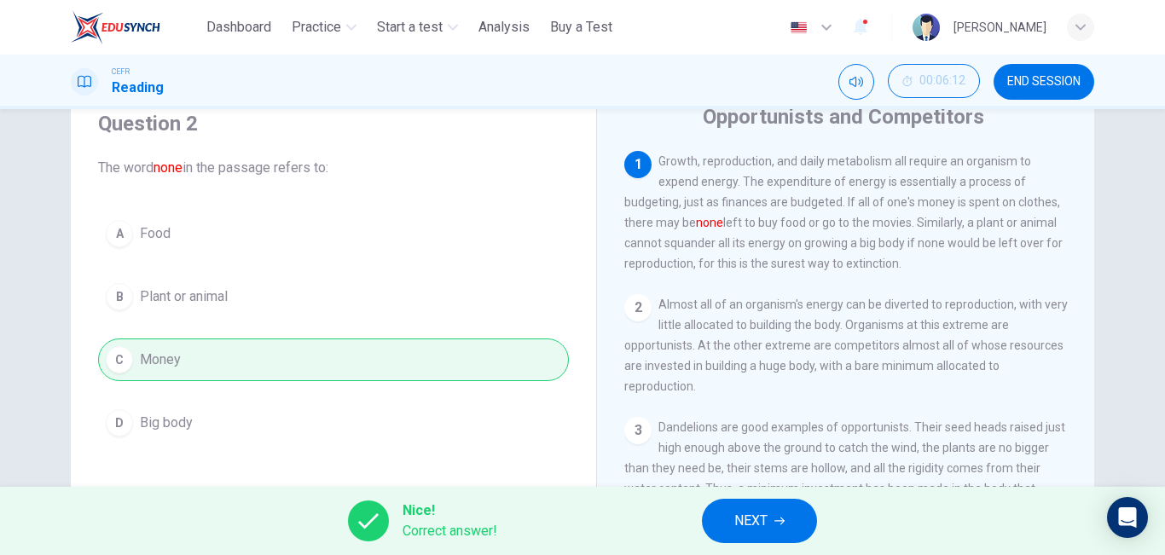
click at [755, 522] on span "NEXT" at bounding box center [750, 521] width 33 height 24
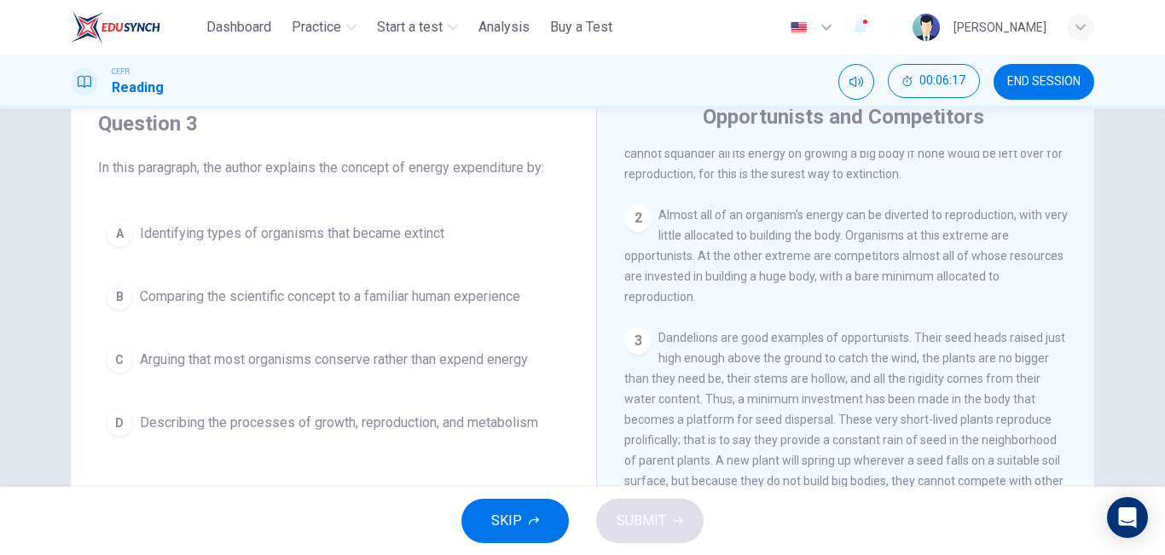
scroll to position [0, 0]
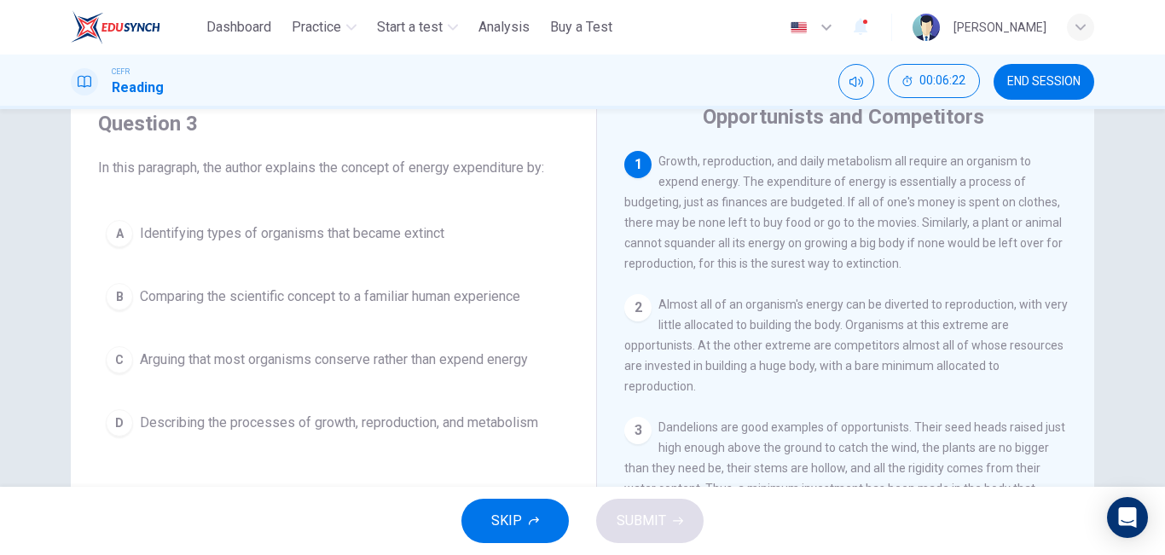
click at [640, 304] on div "2" at bounding box center [637, 307] width 27 height 27
click at [225, 293] on span "Comparing the scientific concept to a familiar human experience" at bounding box center [330, 297] width 380 height 20
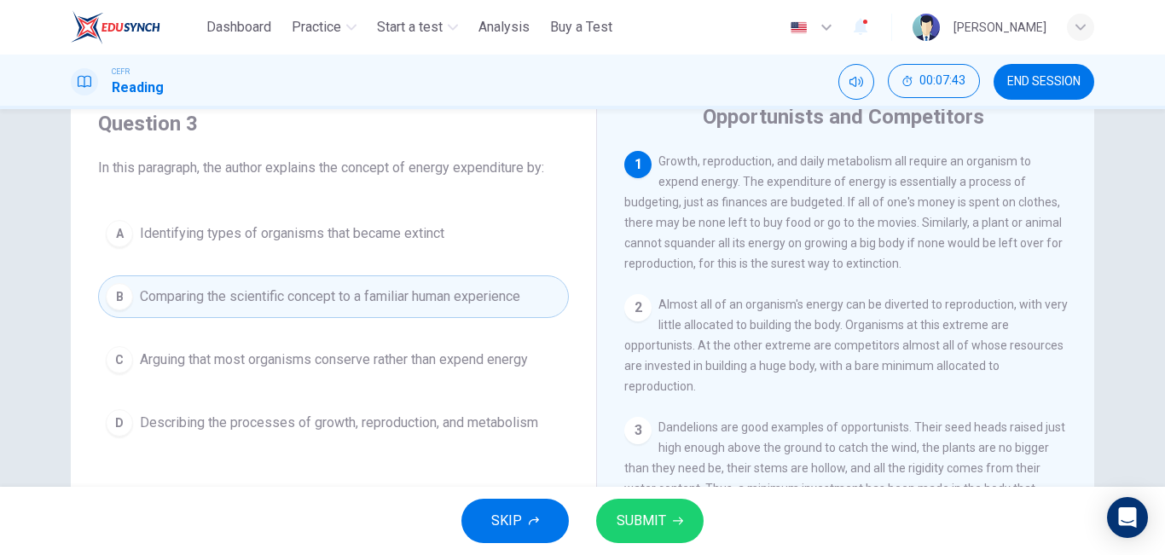
click at [612, 502] on button "SUBMIT" at bounding box center [649, 521] width 107 height 44
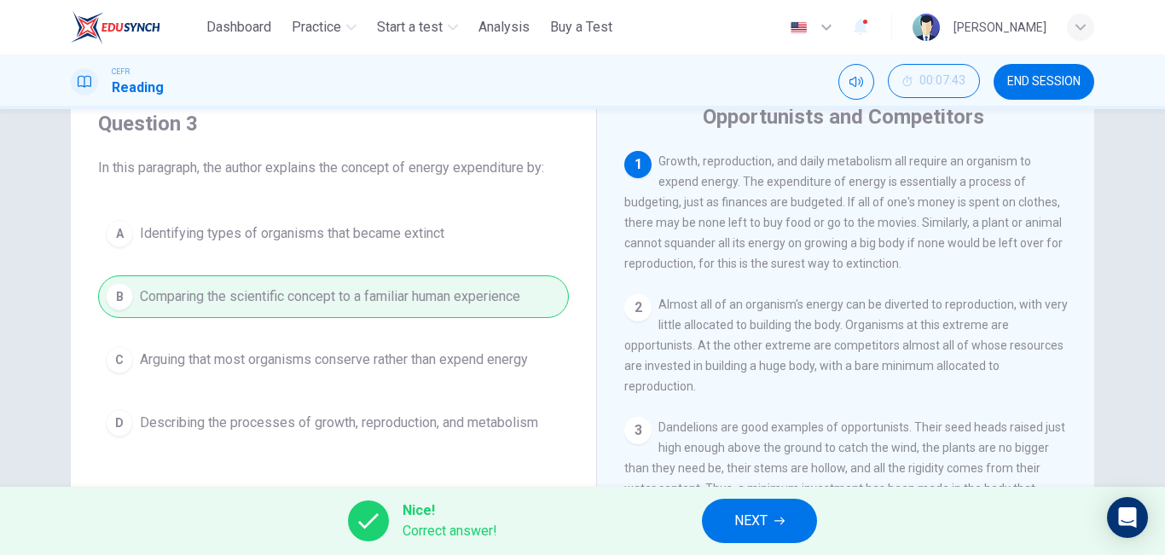
click at [721, 519] on button "NEXT" at bounding box center [759, 521] width 115 height 44
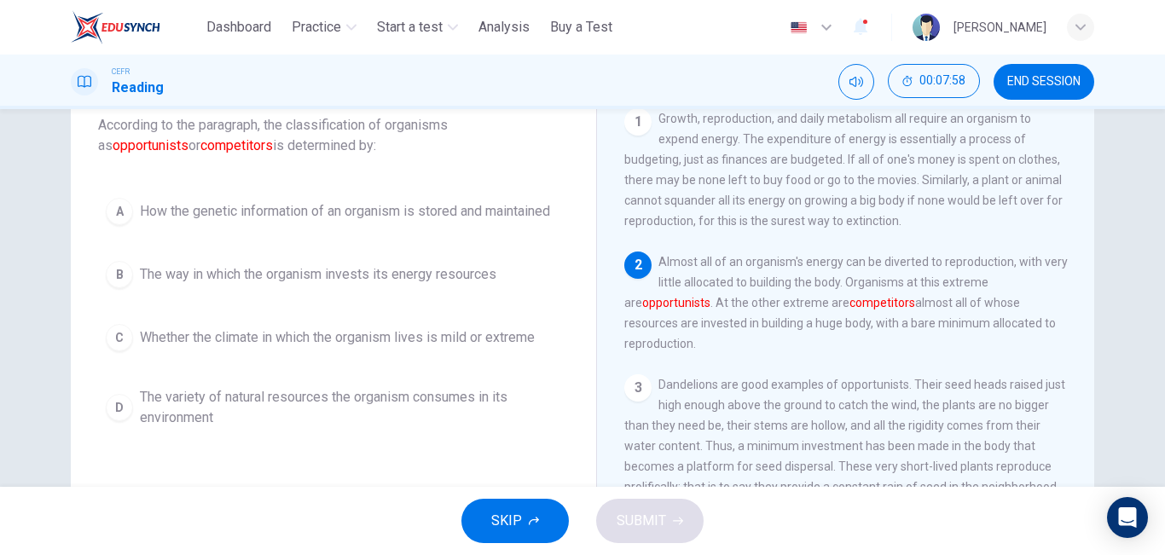
scroll to position [111, 0]
click at [368, 279] on span "The way in which the organism invests its energy resources" at bounding box center [318, 274] width 356 height 20
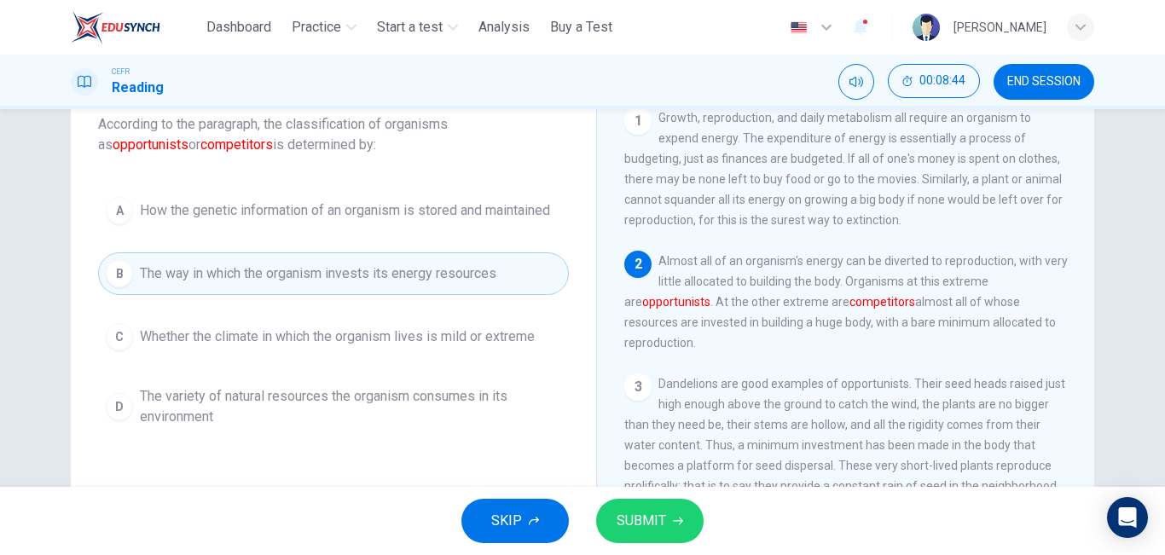
click at [654, 518] on span "SUBMIT" at bounding box center [641, 521] width 49 height 24
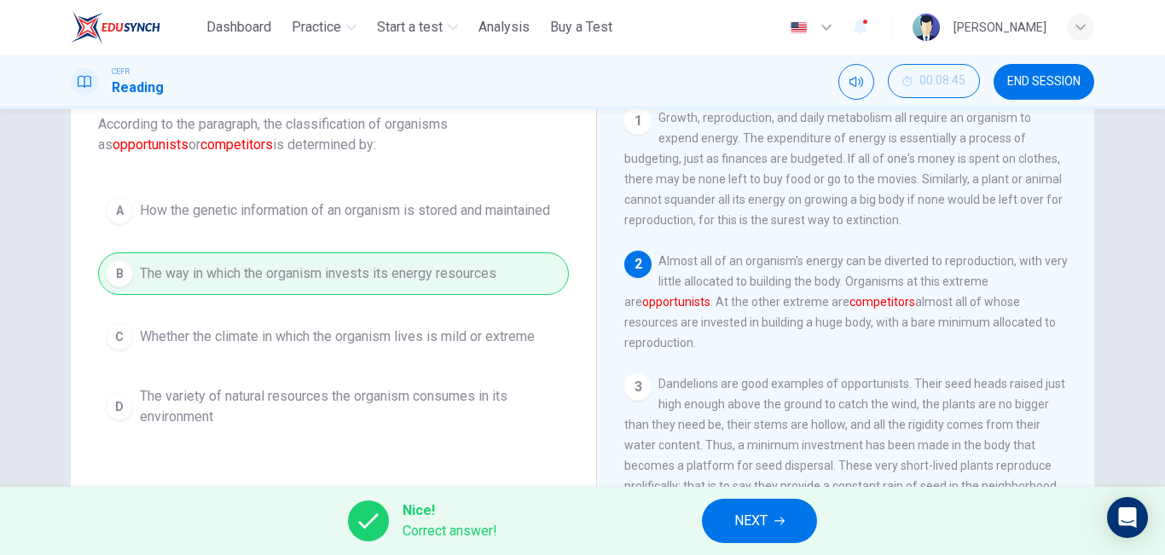
click at [738, 515] on span "NEXT" at bounding box center [750, 521] width 33 height 24
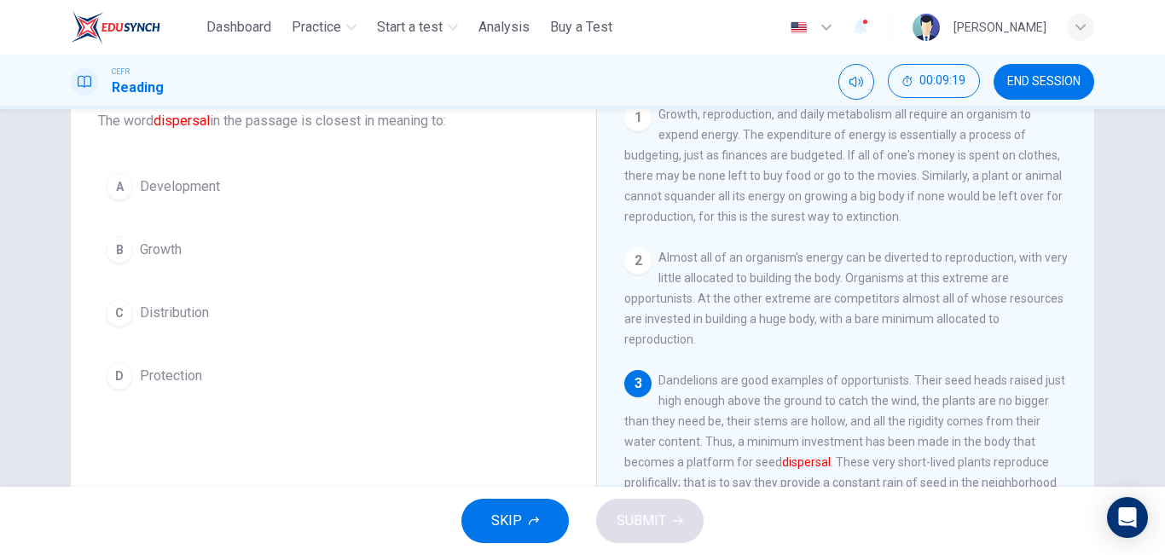
scroll to position [185, 0]
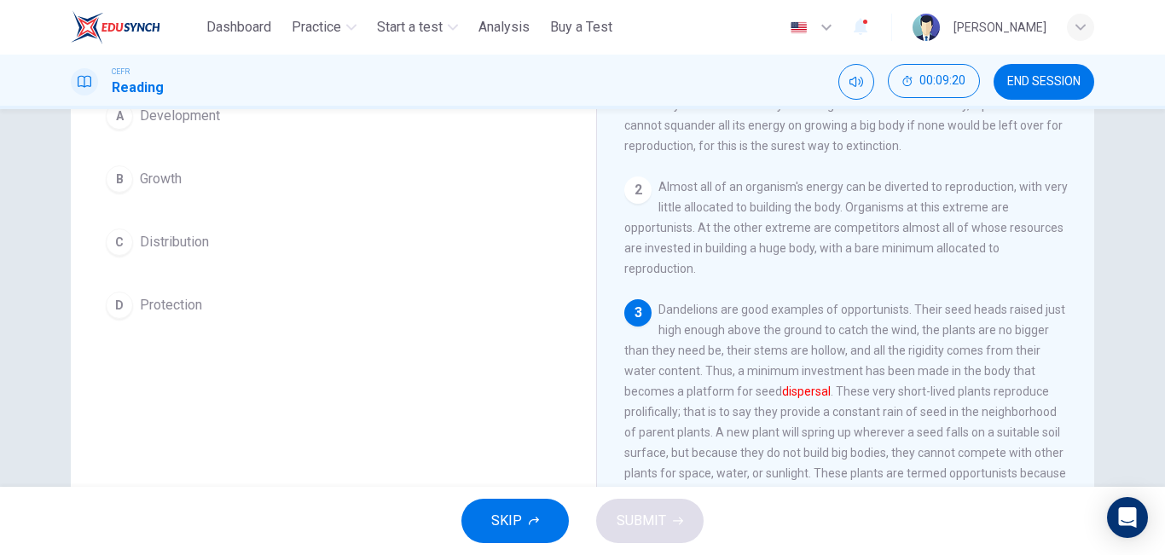
click at [391, 261] on button "C Distribution" at bounding box center [333, 242] width 471 height 43
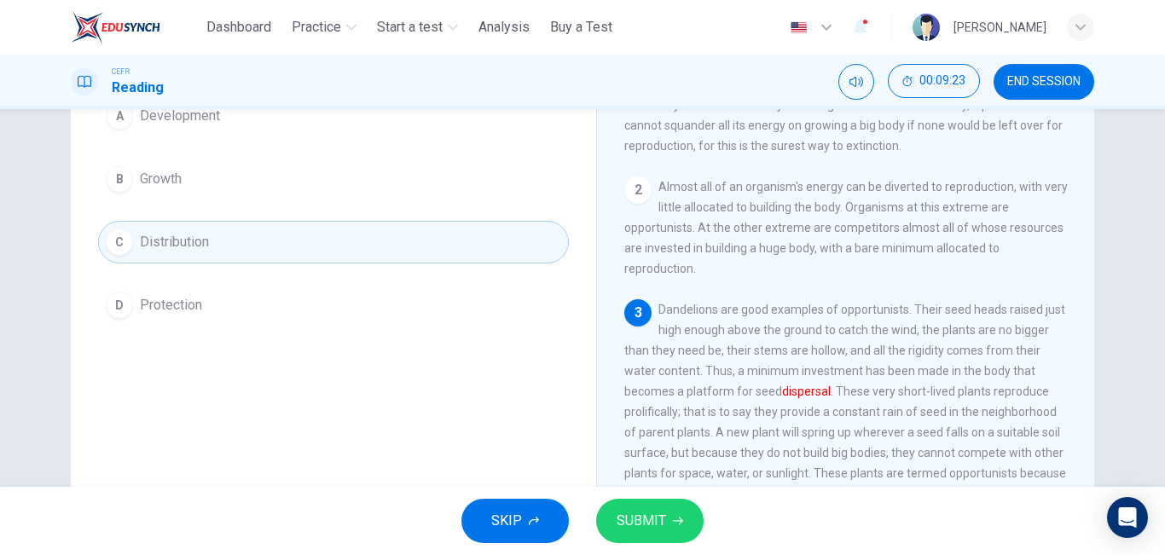
click at [664, 524] on span "SUBMIT" at bounding box center [641, 521] width 49 height 24
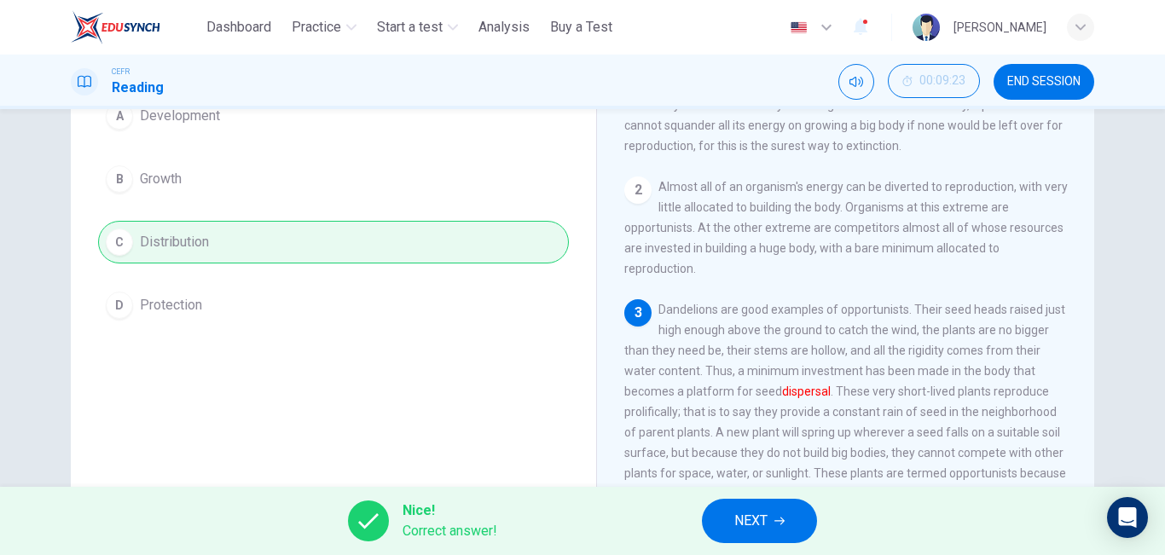
click at [772, 511] on button "NEXT" at bounding box center [759, 521] width 115 height 44
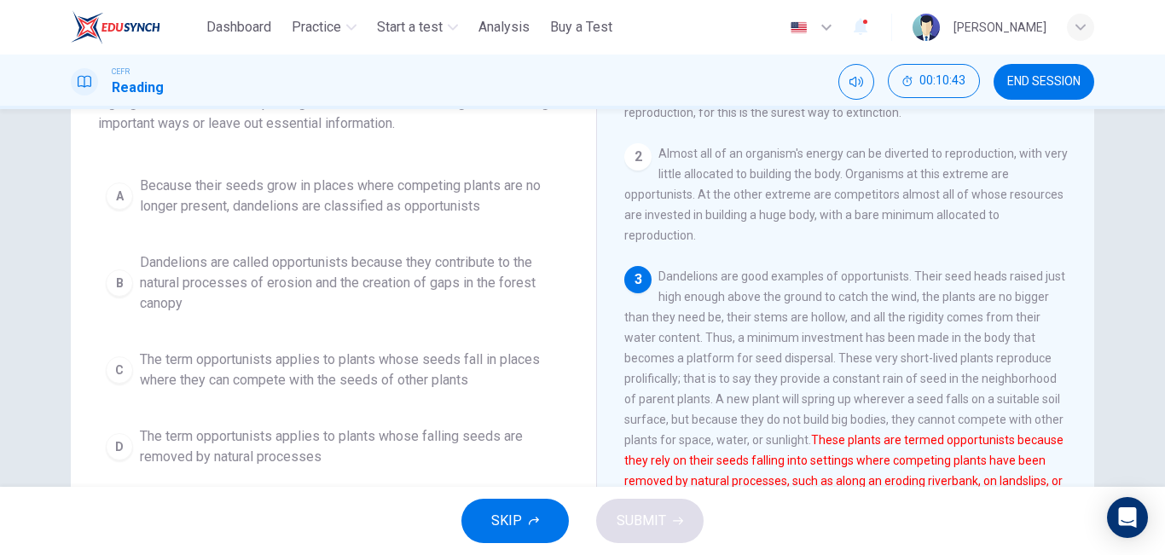
scroll to position [154, 0]
click at [461, 188] on span "Because their seeds grow in places where competing plants are no longer present…" at bounding box center [350, 194] width 421 height 41
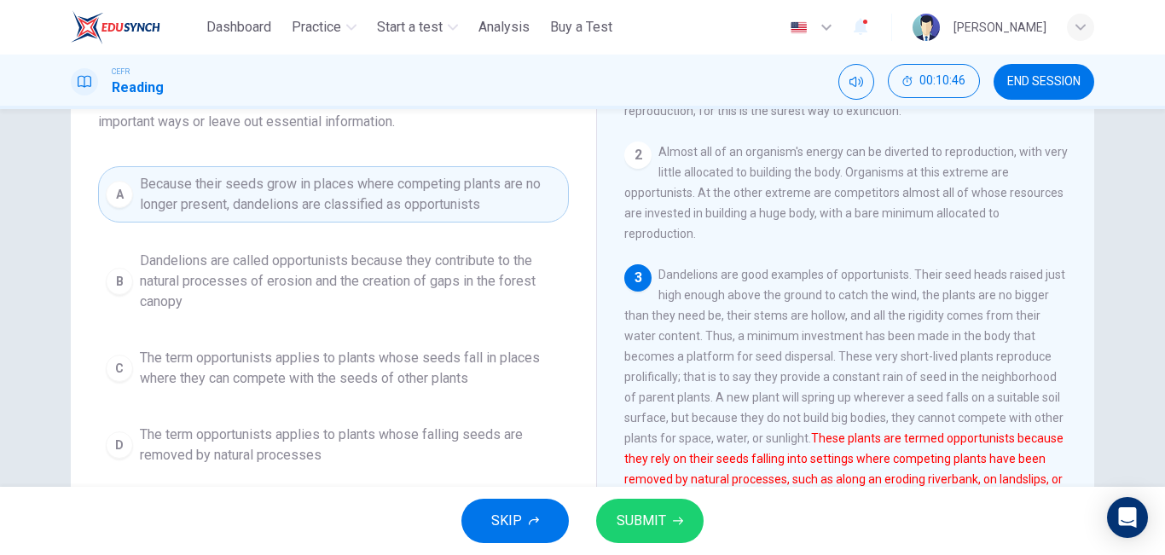
click at [670, 524] on button "SUBMIT" at bounding box center [649, 521] width 107 height 44
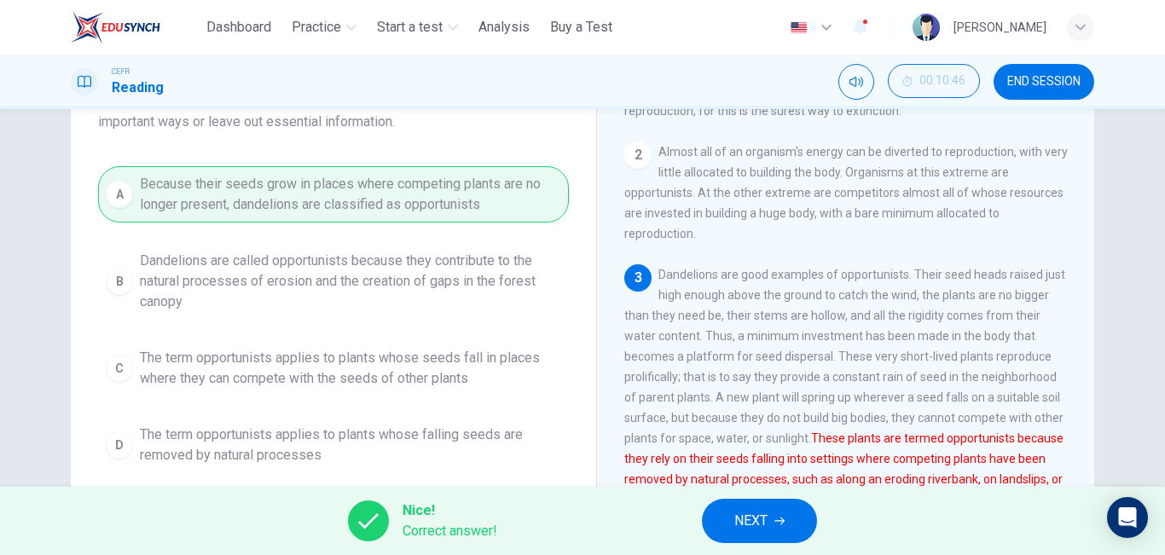
click at [734, 511] on span "NEXT" at bounding box center [750, 521] width 33 height 24
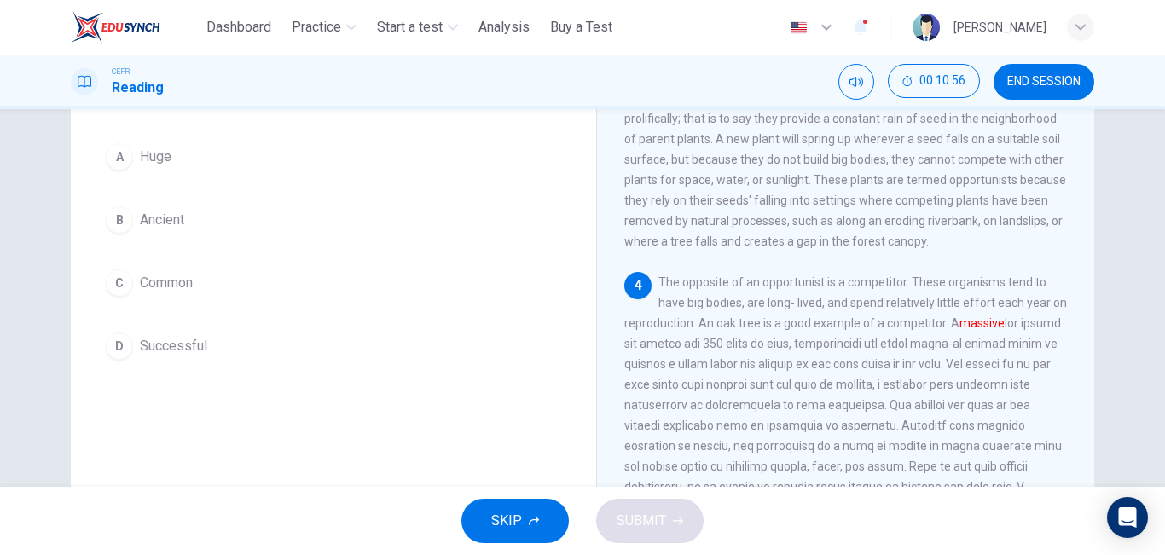
scroll to position [148, 0]
click at [256, 159] on button "A Huge" at bounding box center [333, 153] width 471 height 43
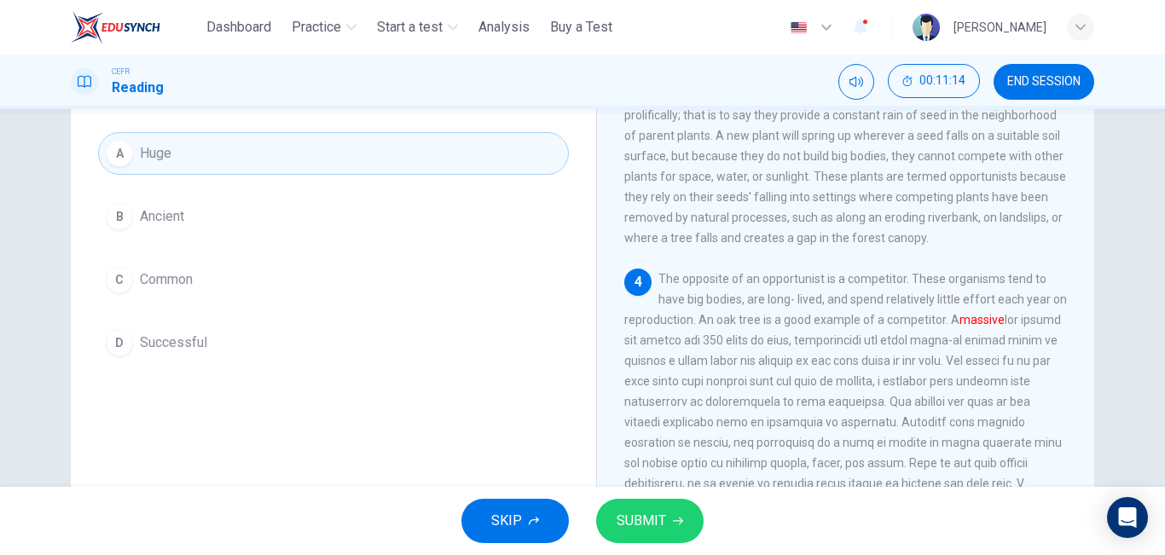
click at [632, 527] on span "SUBMIT" at bounding box center [641, 521] width 49 height 24
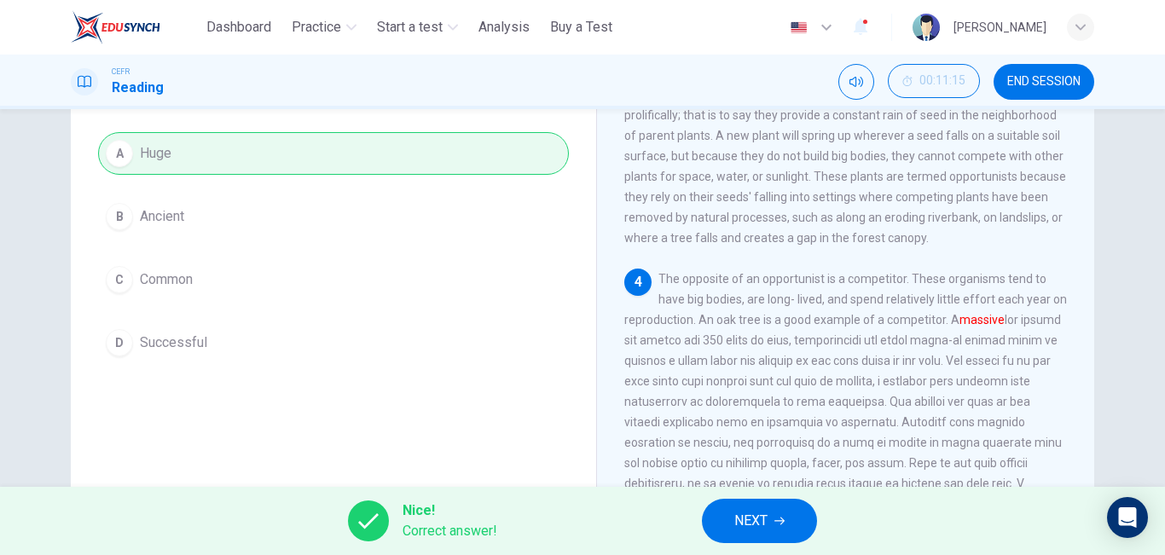
click at [729, 527] on button "NEXT" at bounding box center [759, 521] width 115 height 44
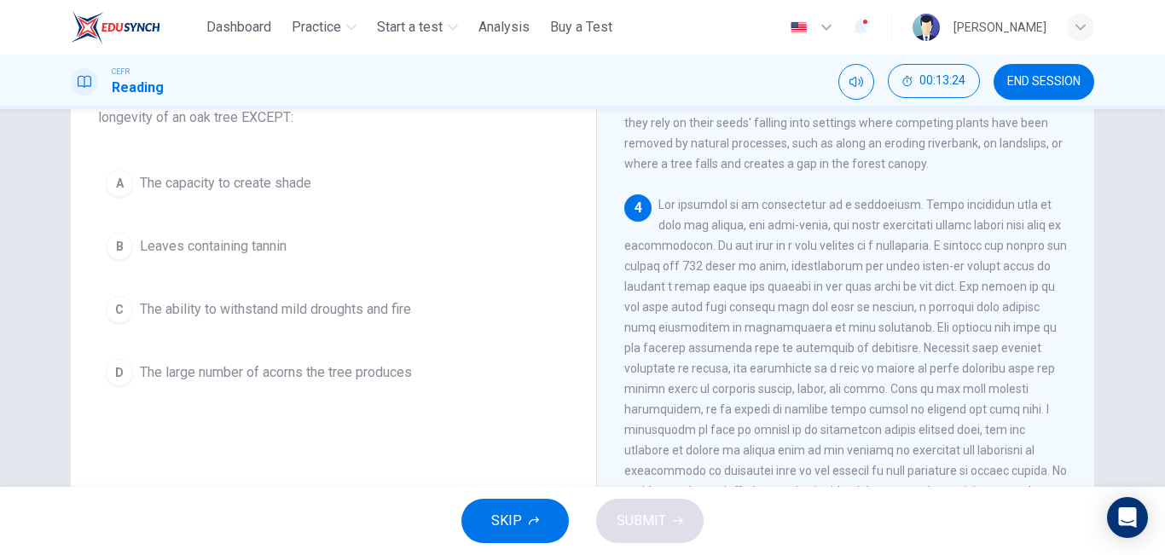
scroll to position [144, 0]
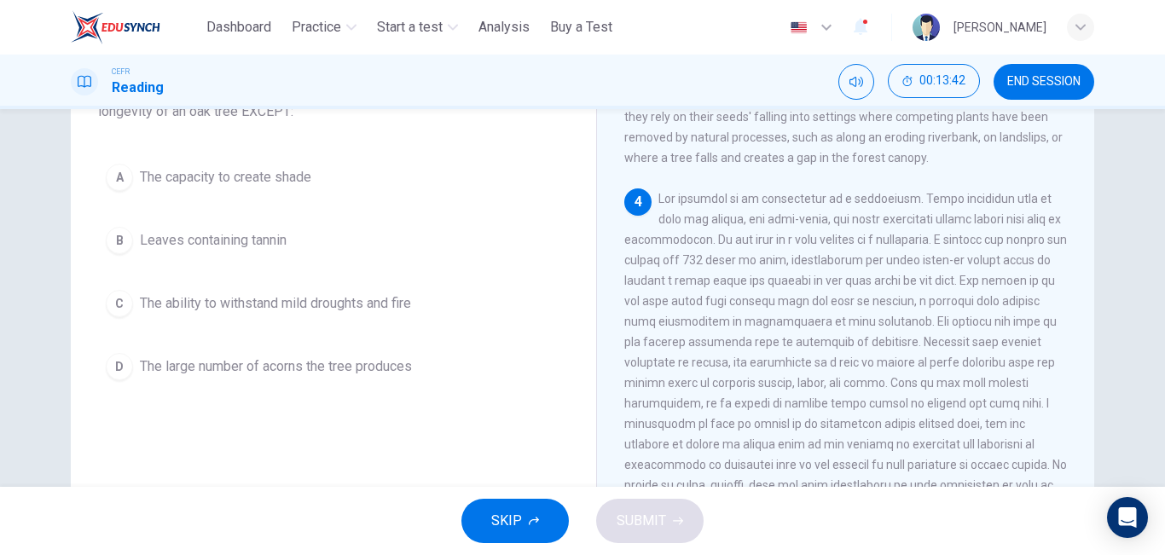
click at [344, 368] on span "The large number of acorns the tree produces" at bounding box center [276, 366] width 272 height 20
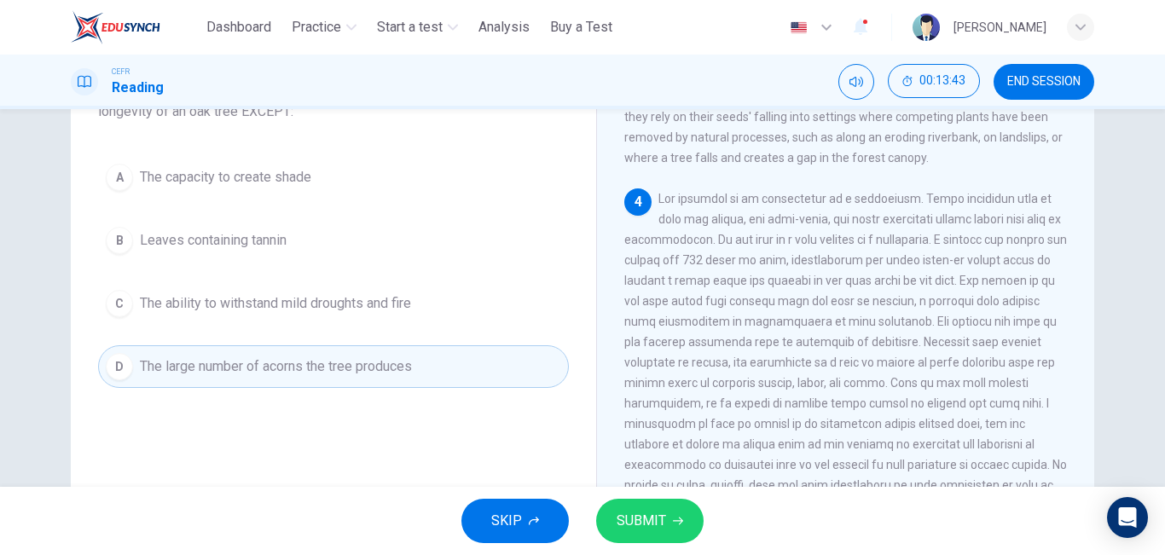
click at [602, 509] on button "SUBMIT" at bounding box center [649, 521] width 107 height 44
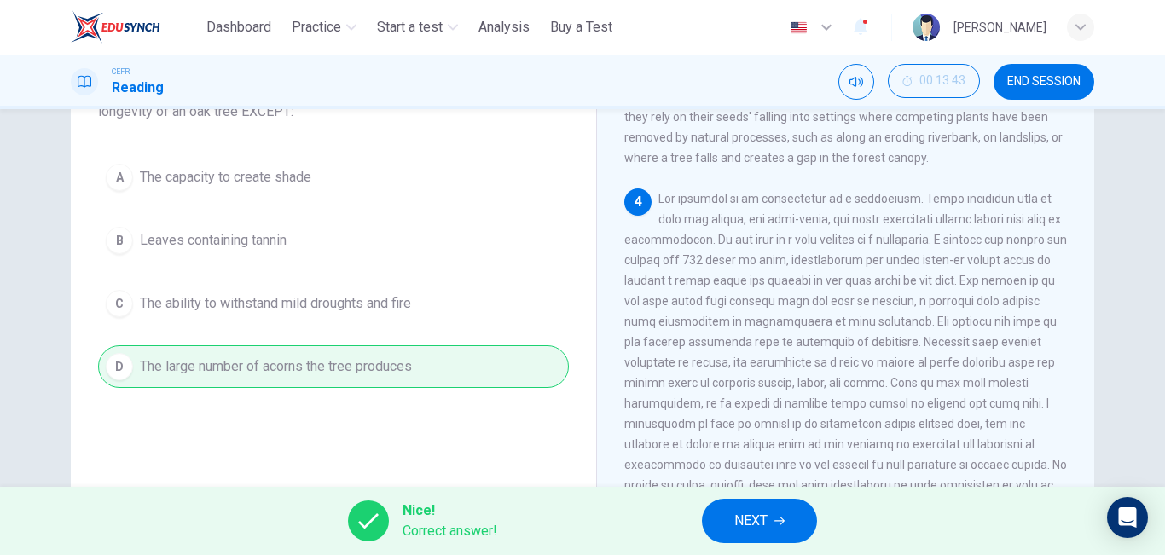
click at [727, 522] on button "NEXT" at bounding box center [759, 521] width 115 height 44
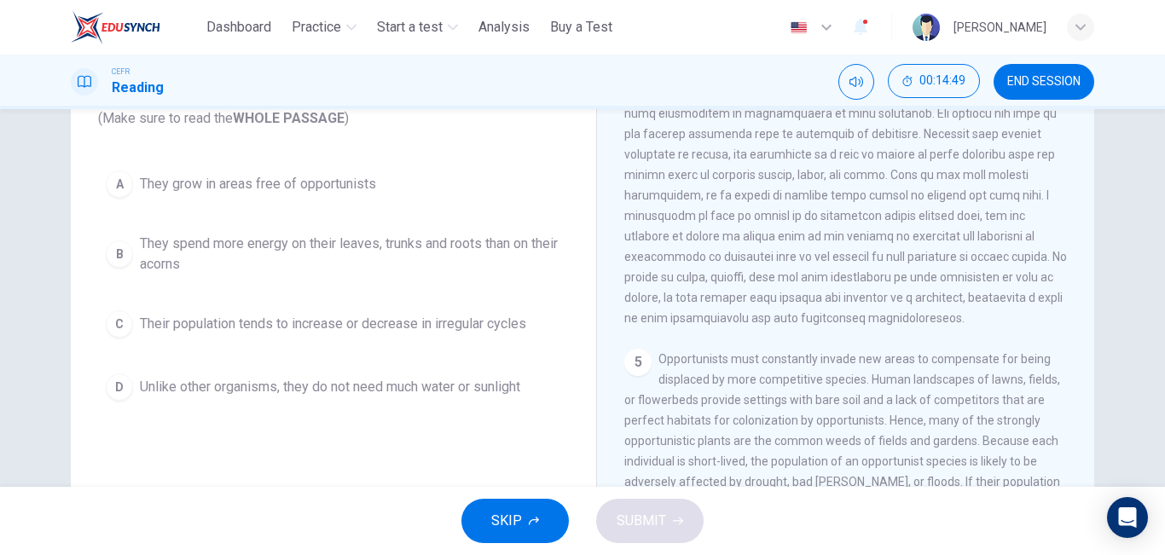
scroll to position [634, 0]
click at [350, 182] on span "They grow in areas free of opportunists" at bounding box center [258, 184] width 236 height 20
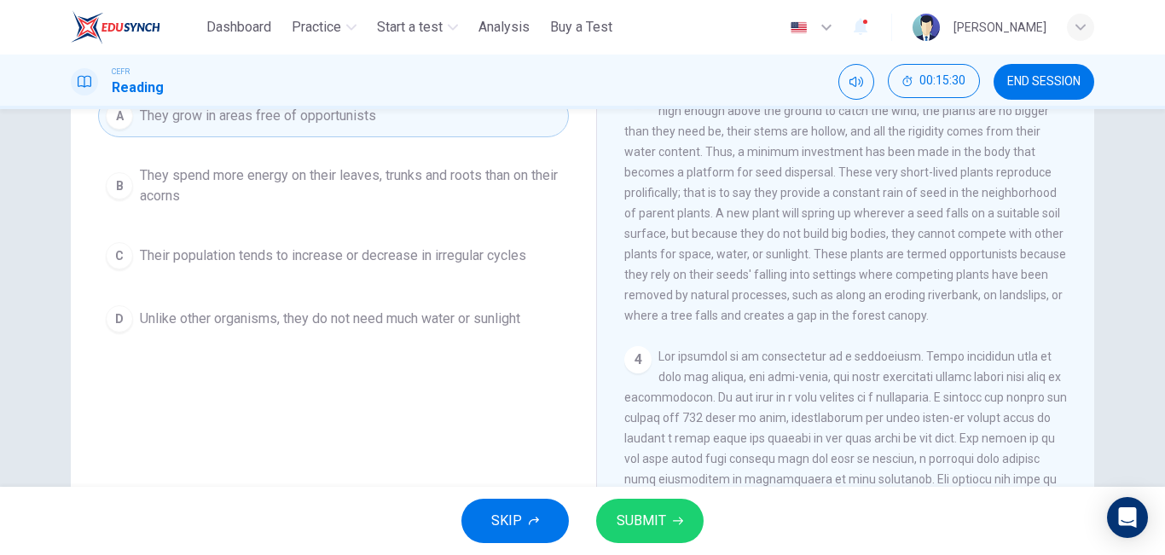
scroll to position [177, 0]
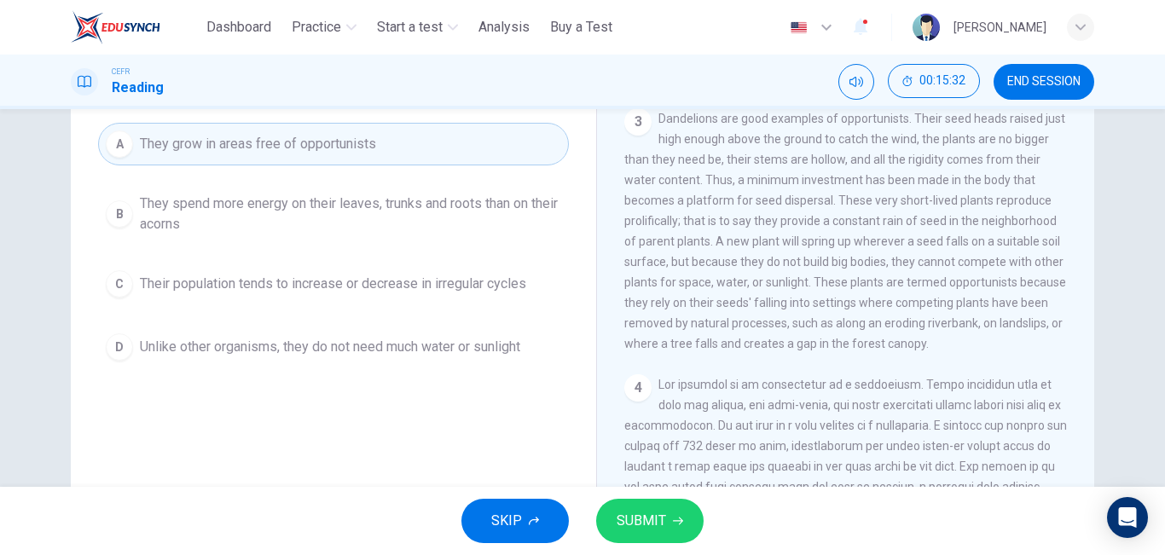
click at [408, 210] on span "They spend more energy on their leaves, trunks and roots than on their acorns" at bounding box center [350, 214] width 421 height 41
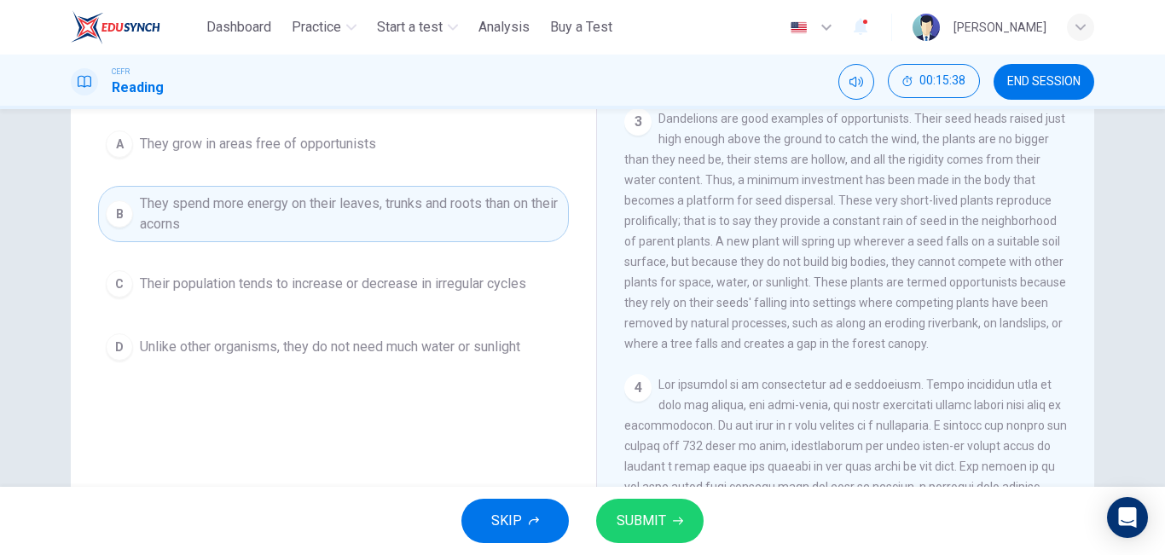
click at [628, 517] on span "SUBMIT" at bounding box center [641, 521] width 49 height 24
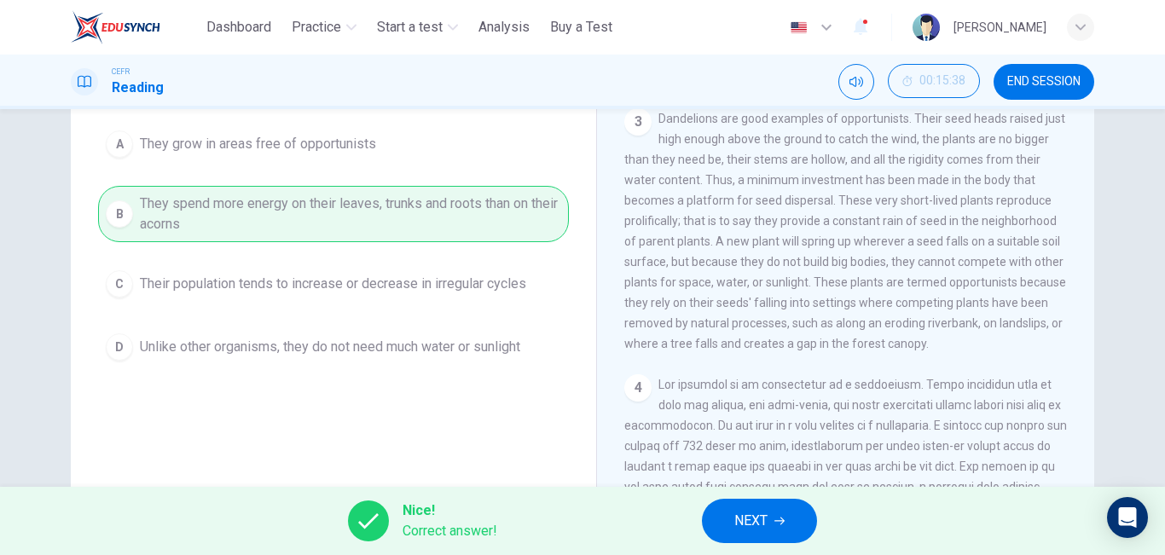
click at [755, 509] on span "NEXT" at bounding box center [750, 521] width 33 height 24
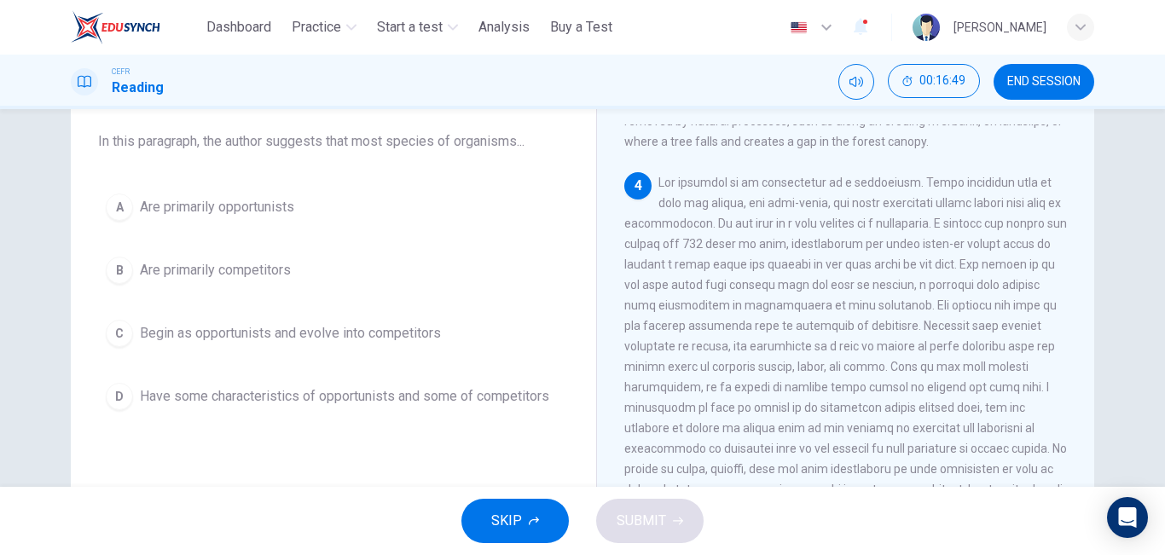
scroll to position [120, 0]
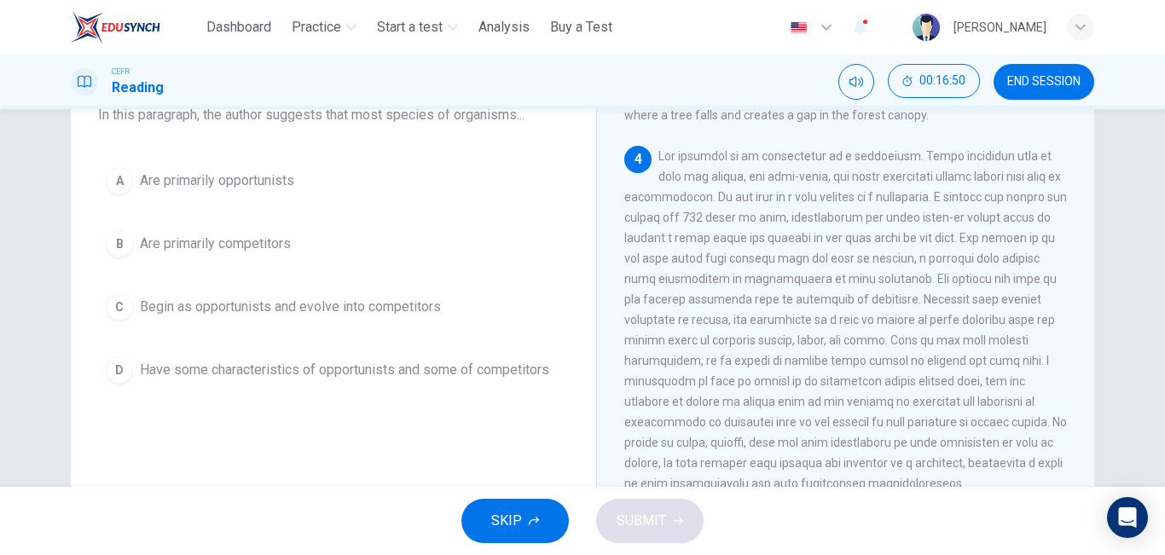
click at [419, 367] on span "Have some characteristics of opportunists and some of competitors" at bounding box center [344, 370] width 409 height 20
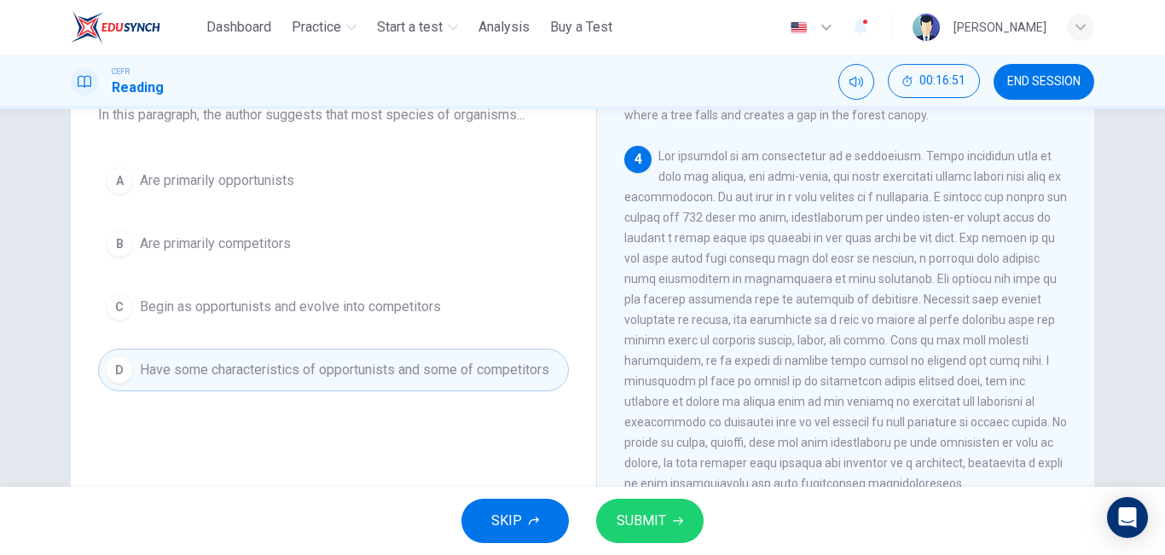
click at [624, 516] on span "SUBMIT" at bounding box center [641, 521] width 49 height 24
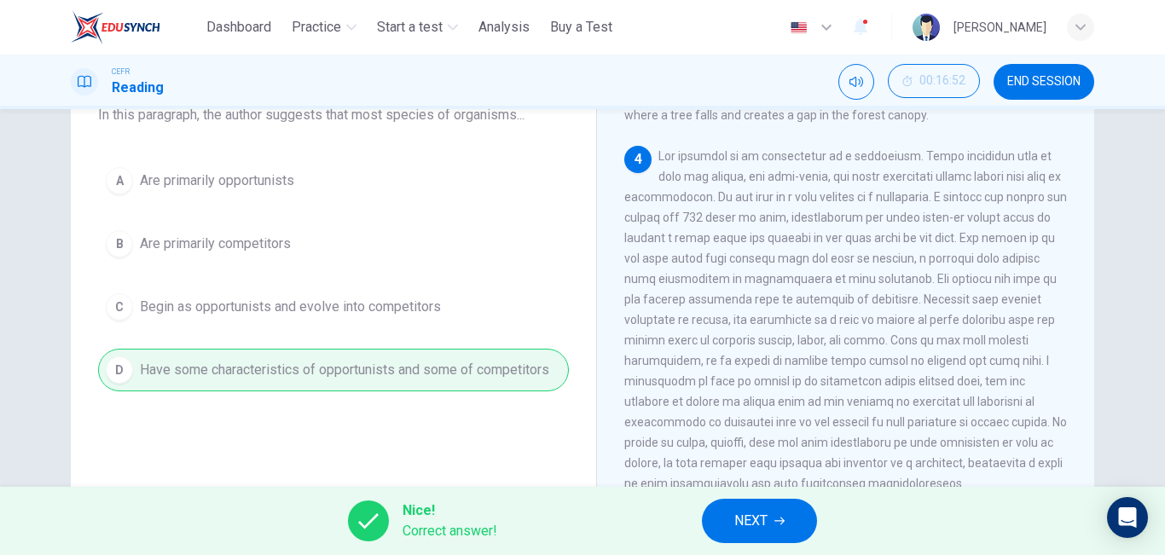
click at [760, 522] on span "NEXT" at bounding box center [750, 521] width 33 height 24
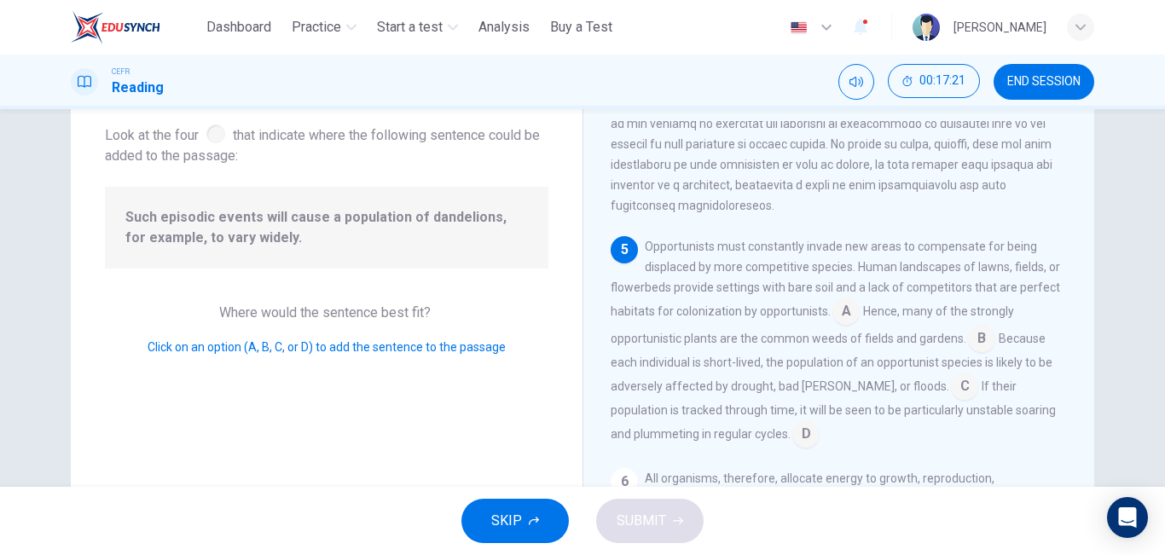
scroll to position [104, 0]
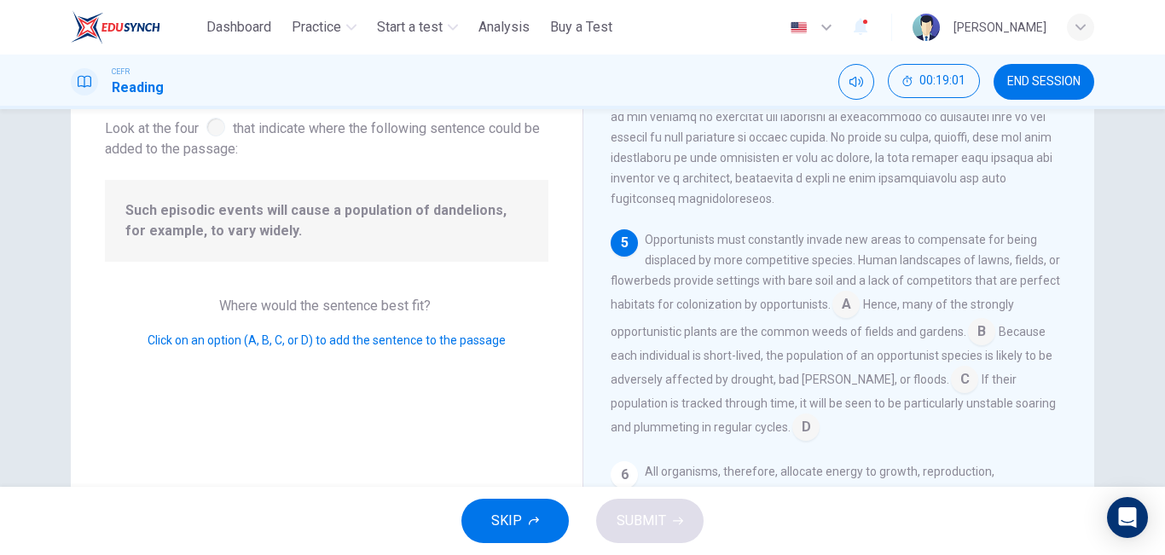
click at [842, 310] on input at bounding box center [845, 306] width 27 height 27
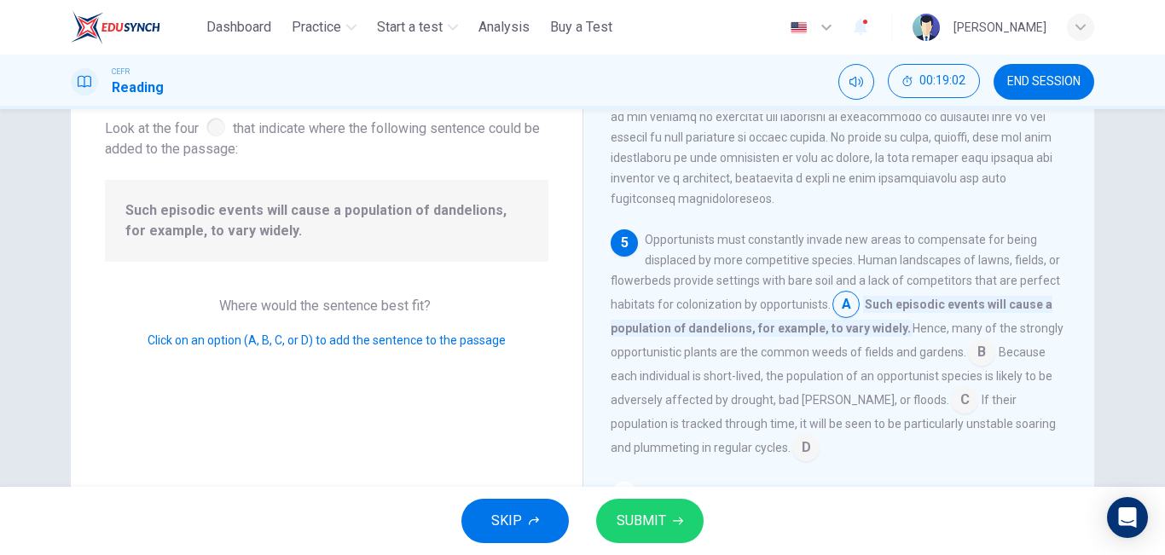
click at [673, 516] on icon "button" at bounding box center [678, 521] width 10 height 10
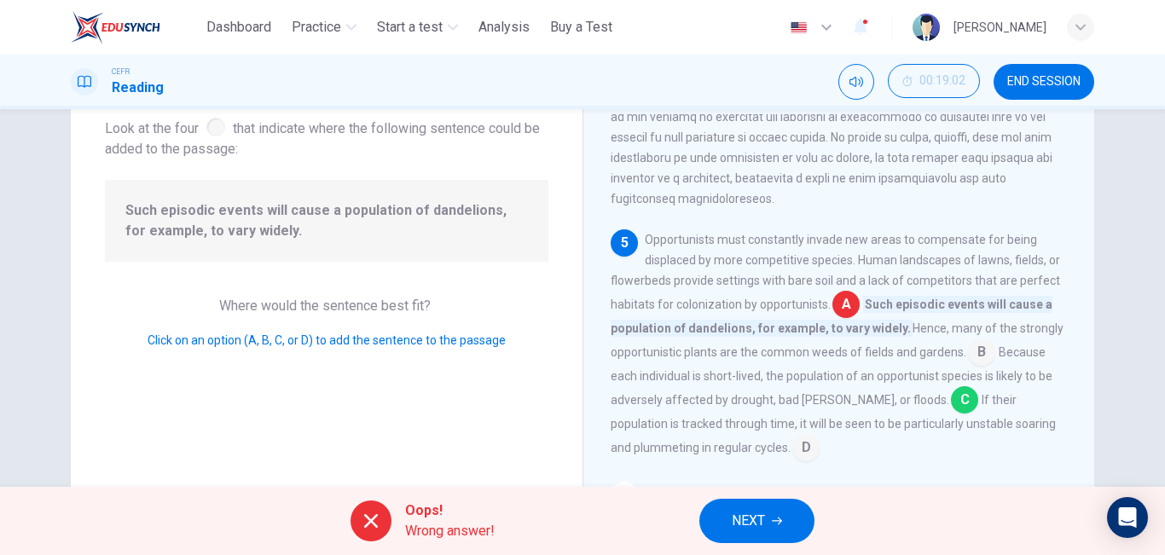
click at [722, 515] on button "NEXT" at bounding box center [756, 521] width 115 height 44
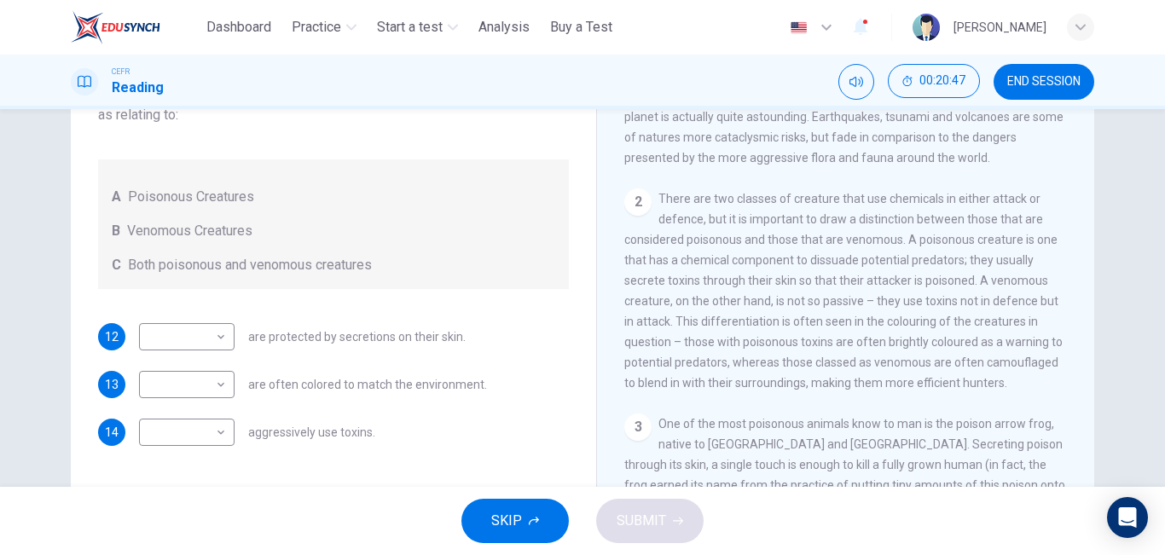
scroll to position [331, 0]
click at [210, 372] on body "This site uses cookies, as explained in our Privacy Policy . If you agree to th…" at bounding box center [582, 277] width 1165 height 555
click at [202, 435] on li "B" at bounding box center [185, 439] width 96 height 27
type input "*"
click at [213, 341] on body "This site uses cookies, as explained in our Privacy Policy . If you agree to th…" at bounding box center [582, 277] width 1165 height 555
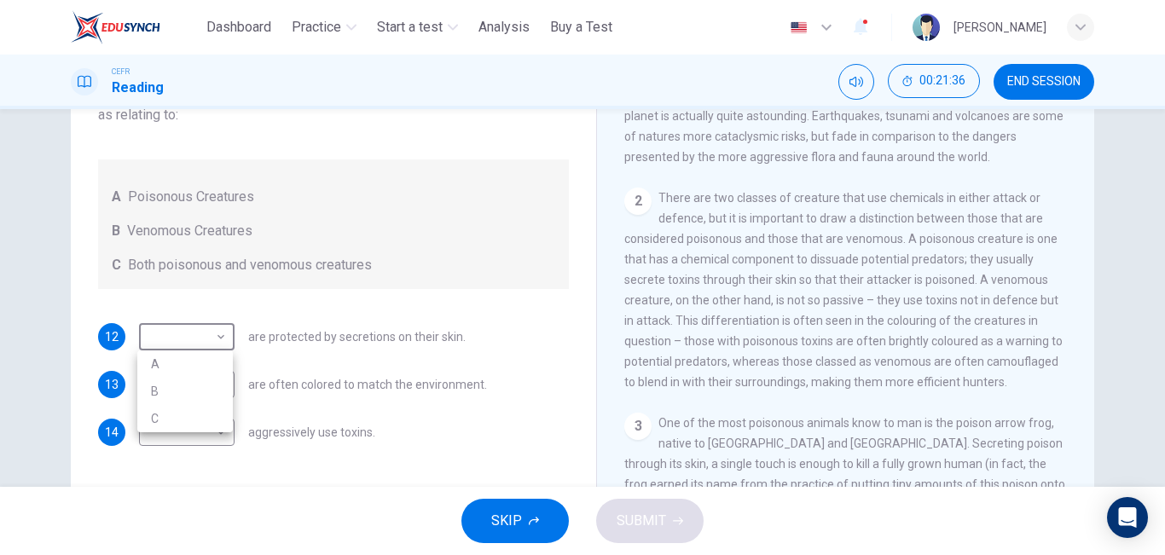
click at [211, 417] on li "C" at bounding box center [185, 418] width 96 height 27
type input "*"
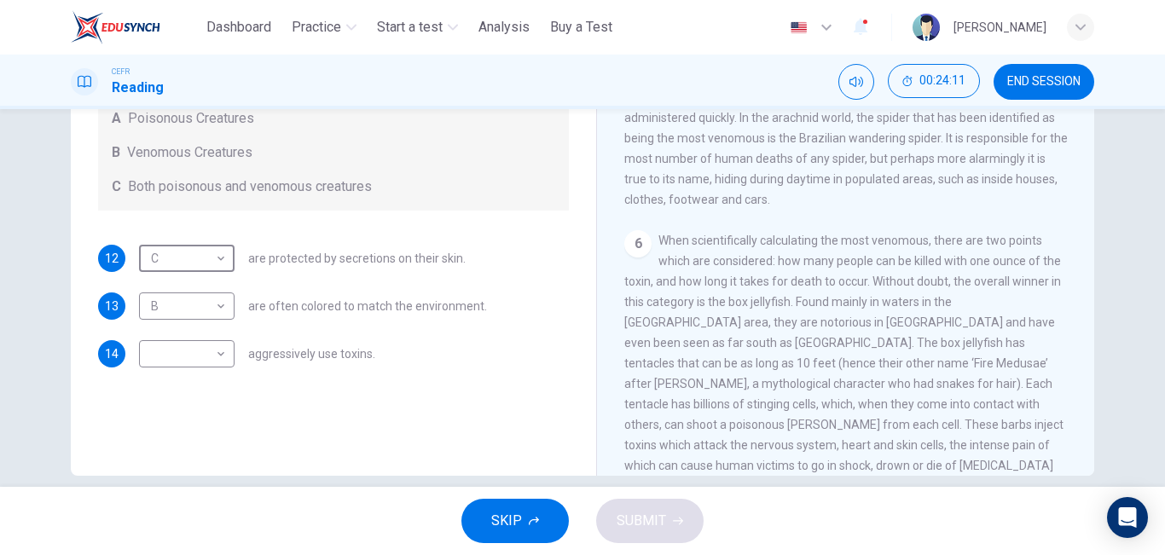
scroll to position [258, 0]
click at [173, 359] on body "This site uses cookies, as explained in our Privacy Policy . If you agree to th…" at bounding box center [582, 277] width 1165 height 555
click at [186, 416] on li "B" at bounding box center [185, 410] width 96 height 27
type input "*"
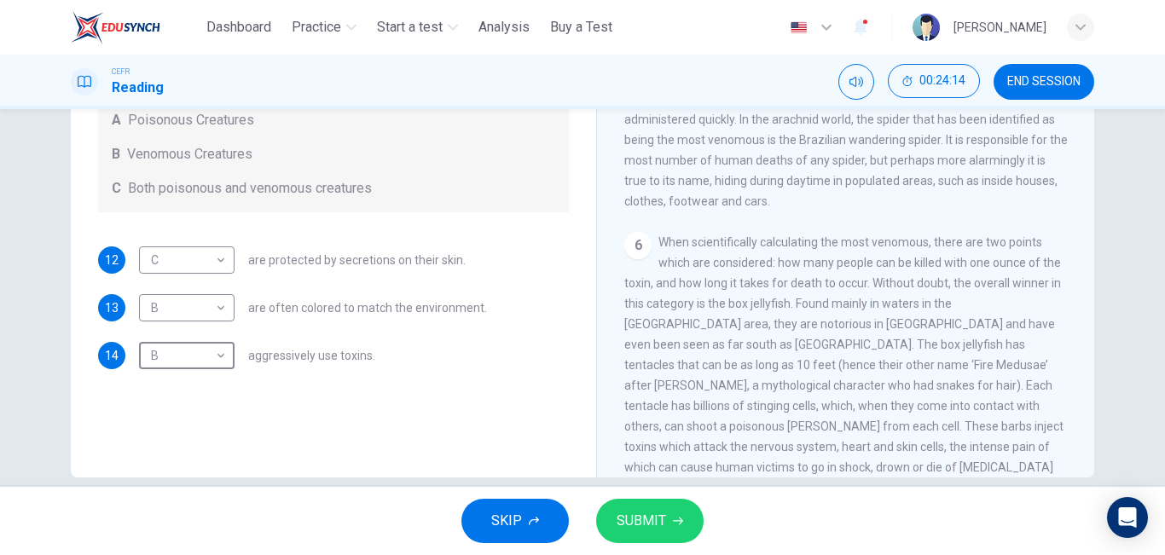
click at [660, 524] on span "SUBMIT" at bounding box center [641, 521] width 49 height 24
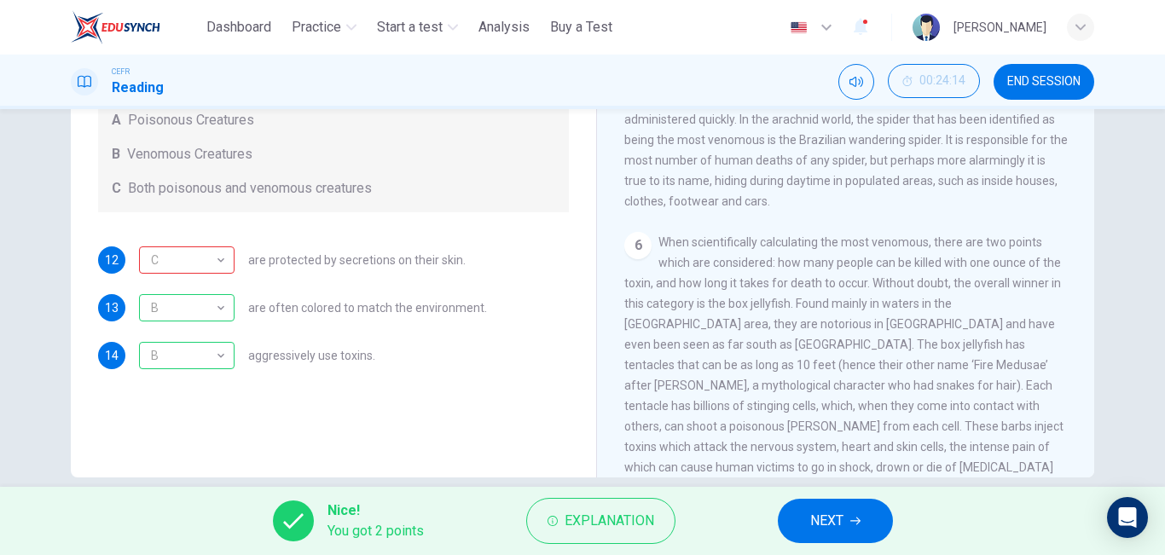
click at [855, 534] on button "NEXT" at bounding box center [835, 521] width 115 height 44
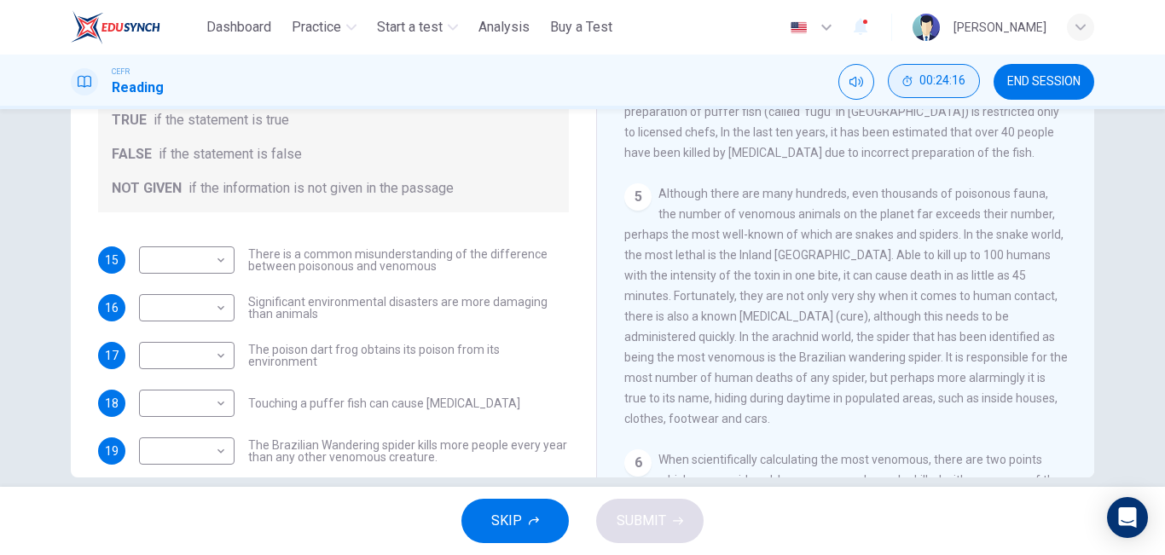
scroll to position [644, 0]
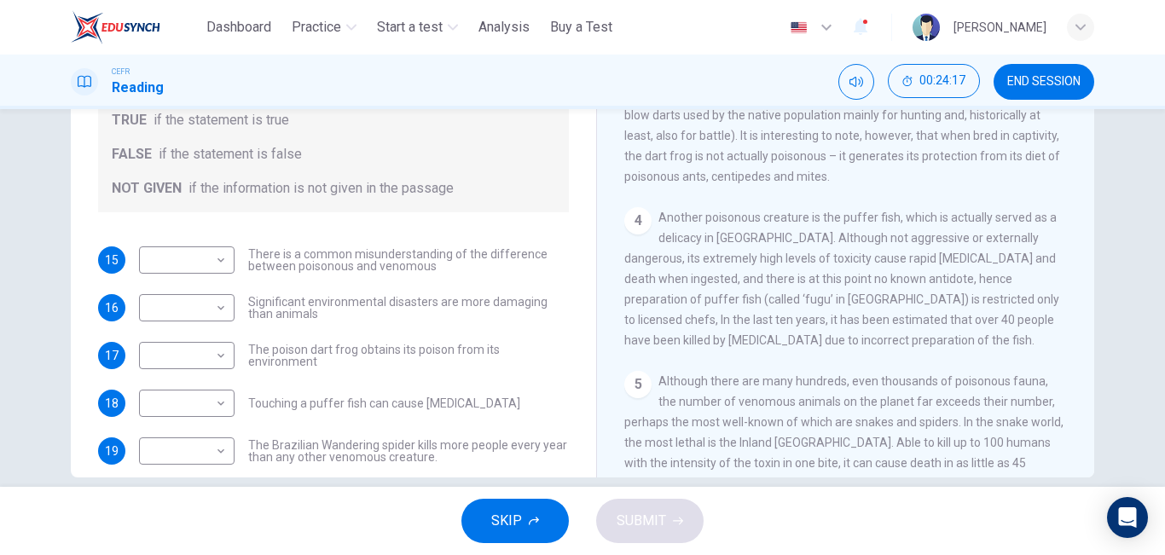
click at [1023, 78] on span "END SESSION" at bounding box center [1043, 82] width 73 height 14
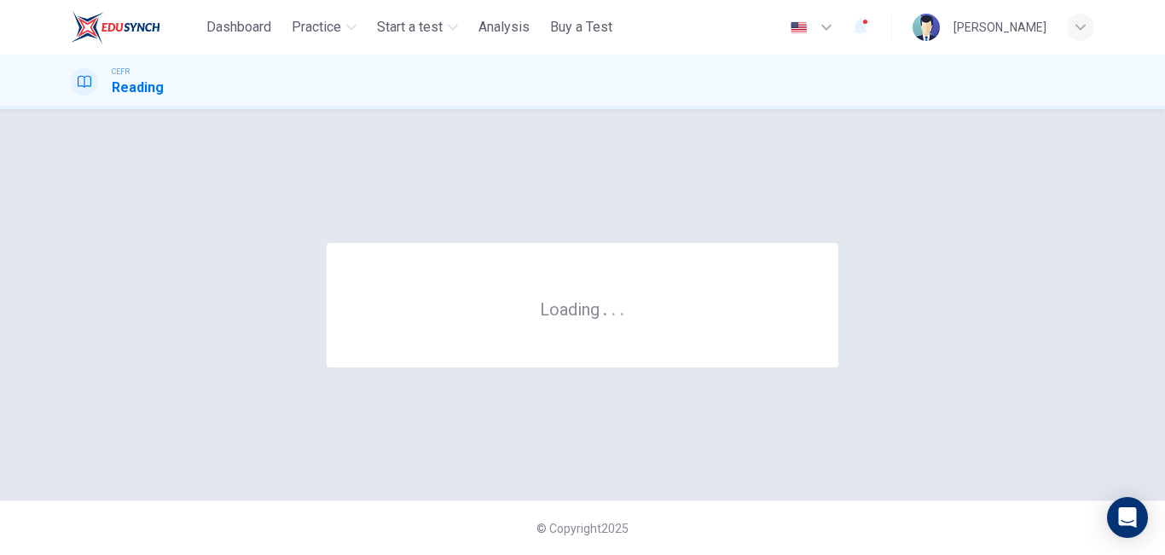
scroll to position [0, 0]
